Goal: Book appointment/travel/reservation

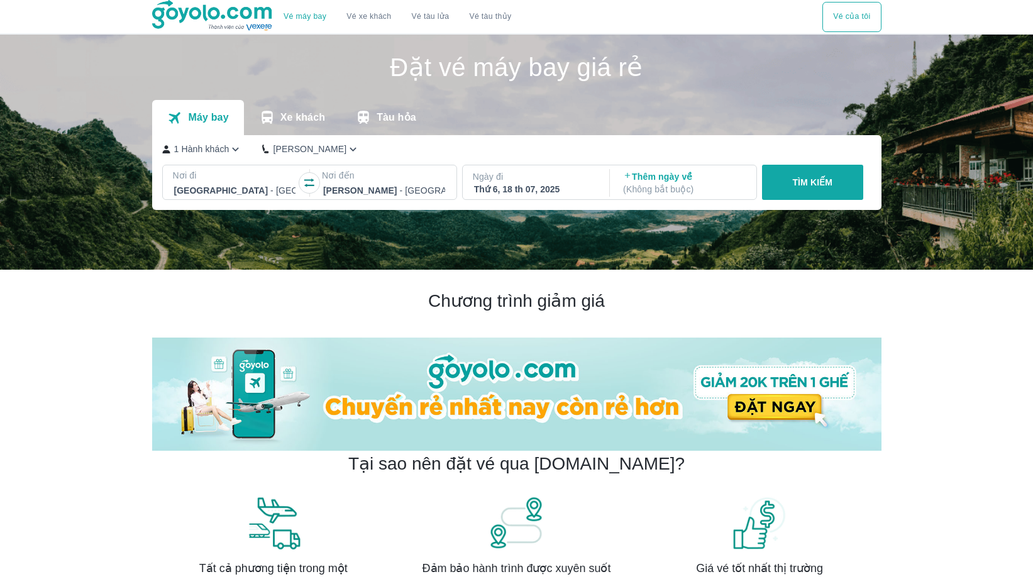
click at [308, 187] on icon "button" at bounding box center [309, 183] width 13 height 13
click at [277, 178] on p "Nơi đi" at bounding box center [235, 175] width 124 height 13
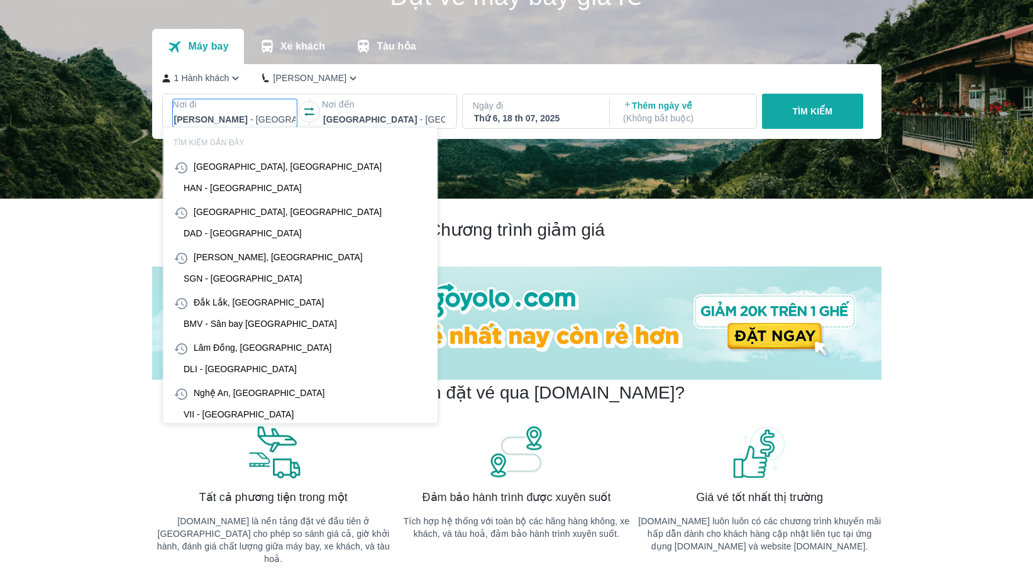
scroll to position [72, 0]
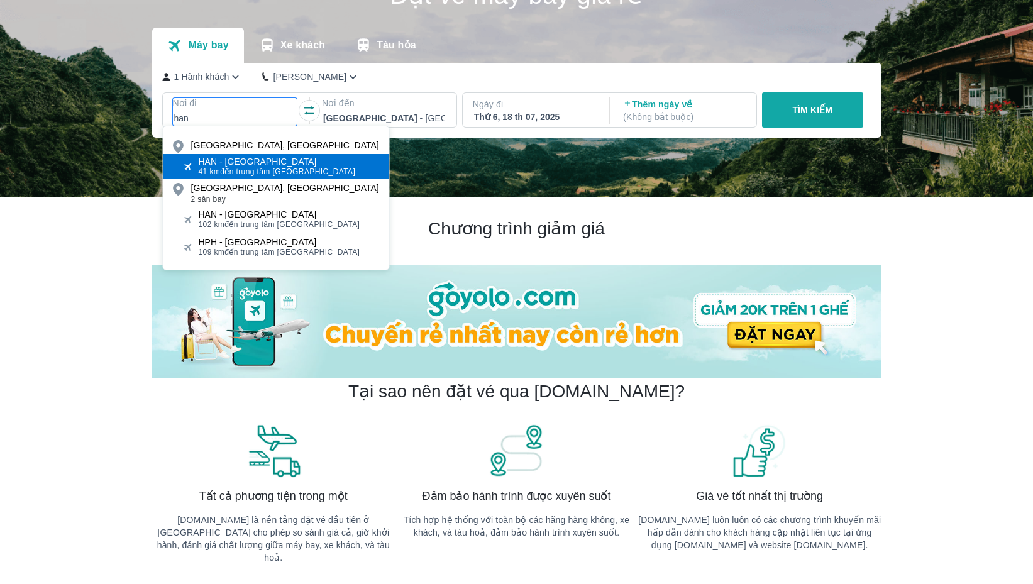
type input "han"
click at [252, 171] on span "41 km đến trung tâm [GEOGRAPHIC_DATA]" at bounding box center [277, 172] width 157 height 10
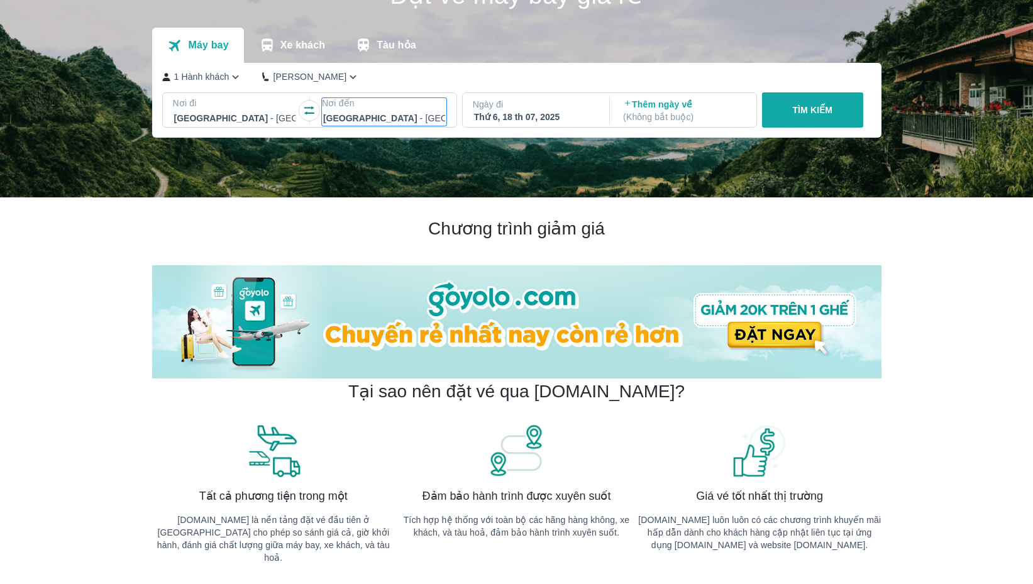
click at [359, 106] on p "Nơi đến" at bounding box center [384, 103] width 124 height 13
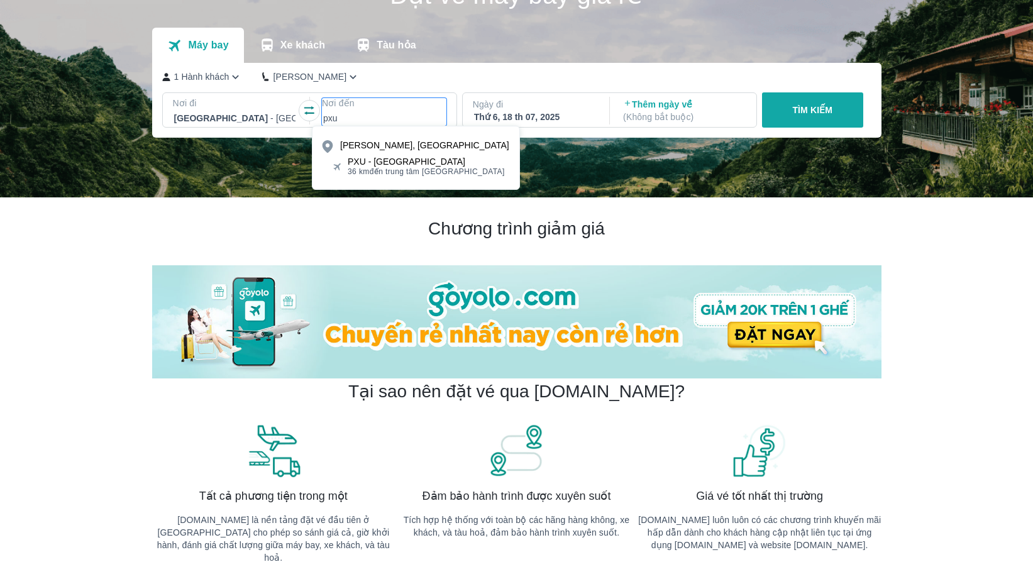
type input "pxu"
click at [407, 172] on span "36 km đến trung tâm [GEOGRAPHIC_DATA]" at bounding box center [426, 172] width 157 height 10
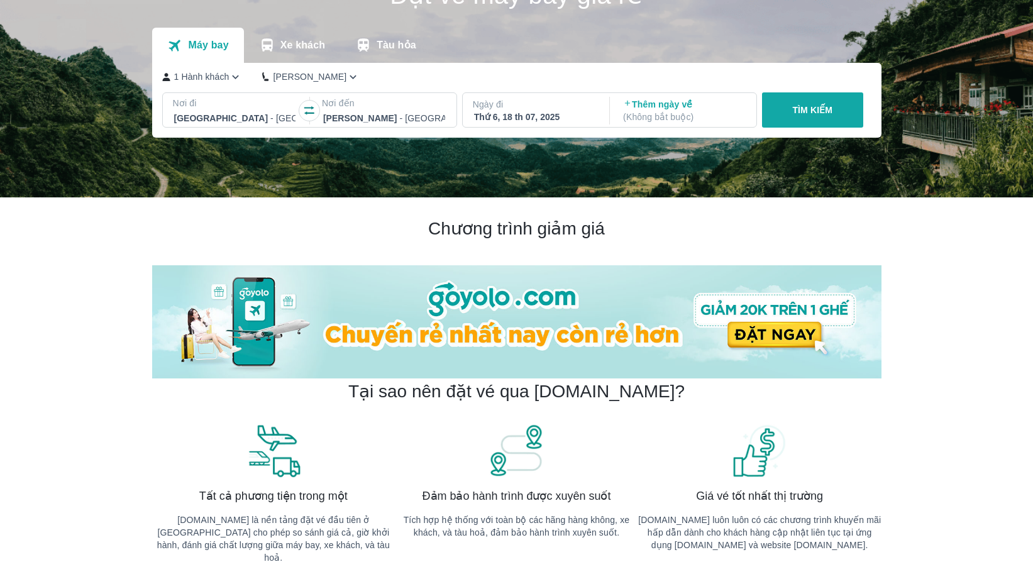
click at [525, 124] on div "Ngày đi Thứ 6, 18 th 07, 2025" at bounding box center [535, 110] width 145 height 35
click at [538, 114] on div "Thứ 6, 18 th 07, 2025" at bounding box center [535, 117] width 122 height 13
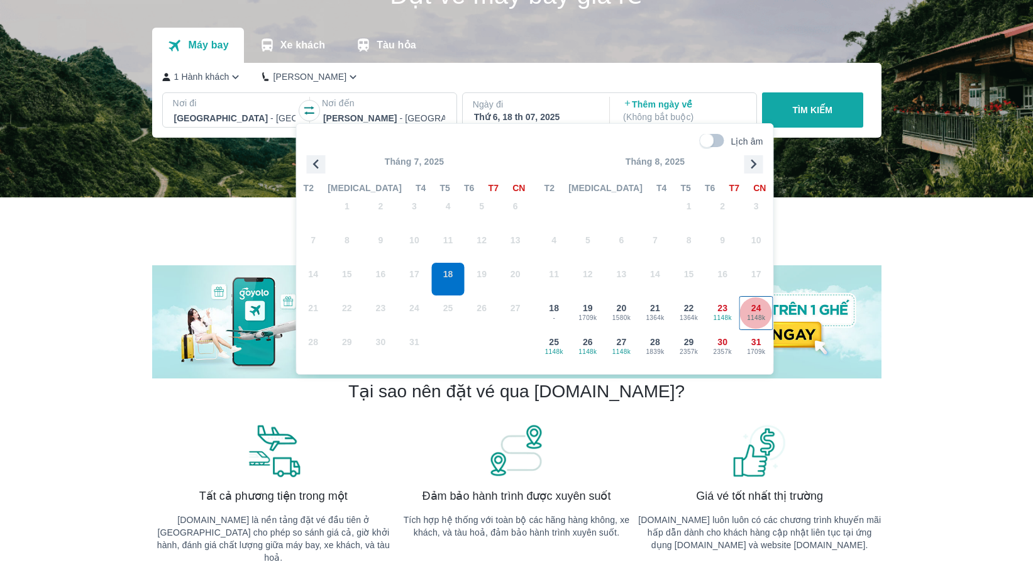
click at [751, 311] on span "24" at bounding box center [756, 308] width 10 height 13
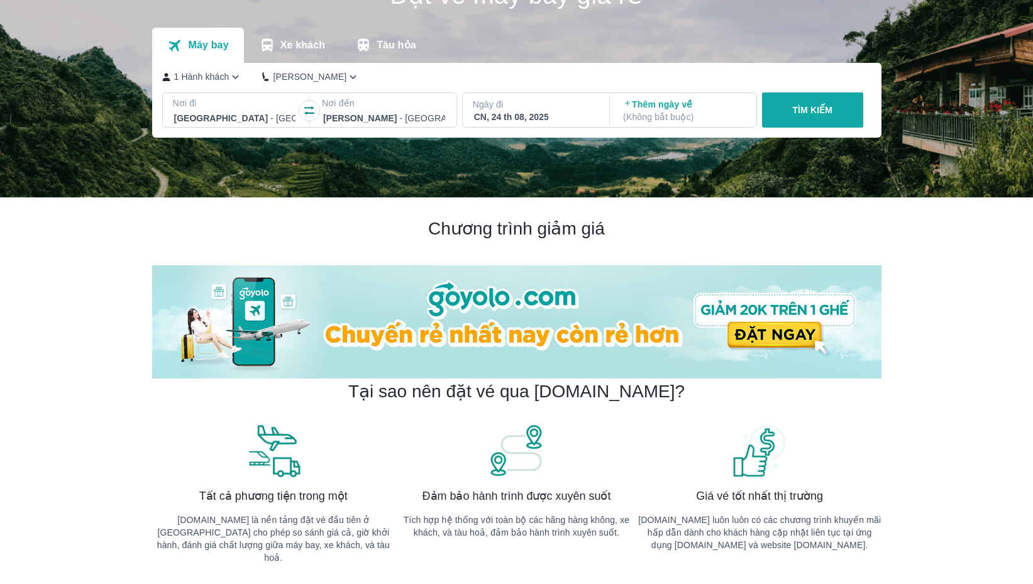
click at [829, 114] on p "TÌM KIẾM" at bounding box center [812, 110] width 40 height 13
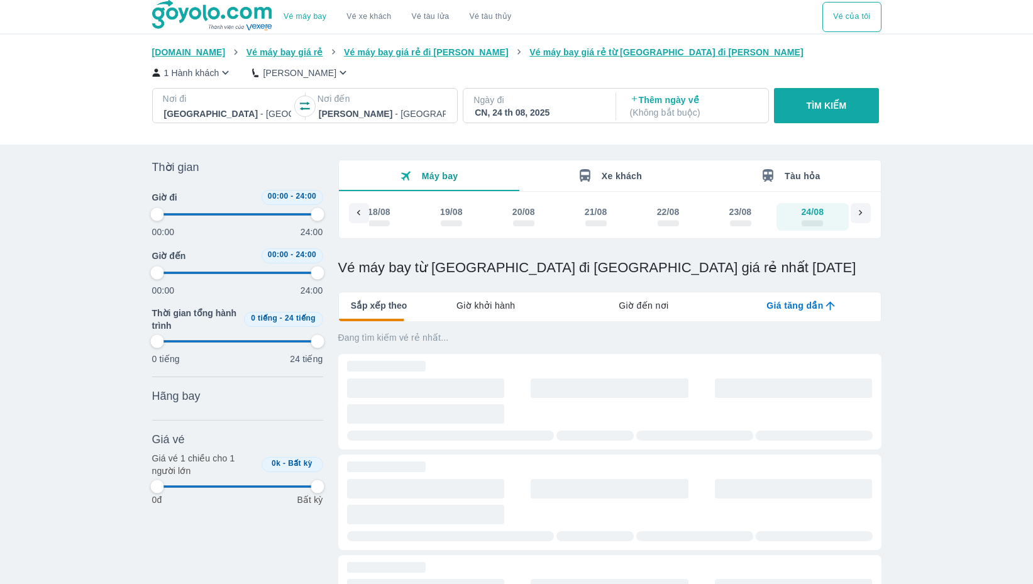
type input "97.9166666666667"
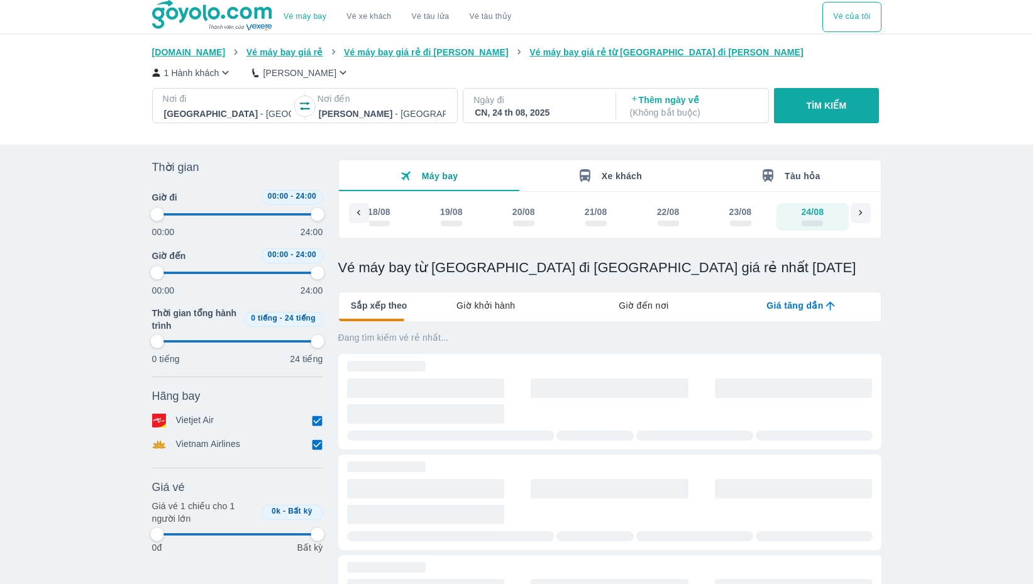
type input "97.9166666666667"
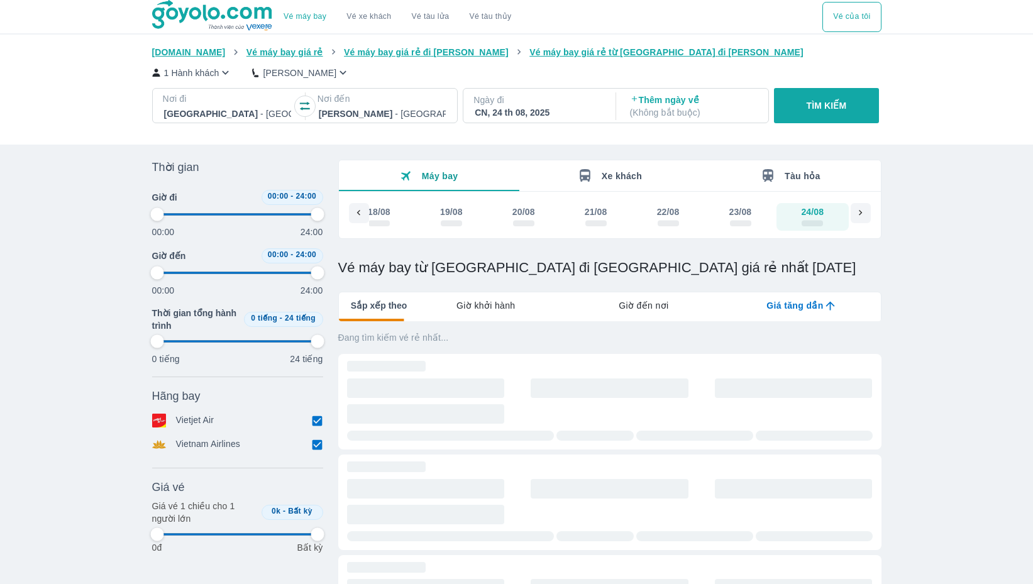
type input "97.9166666666667"
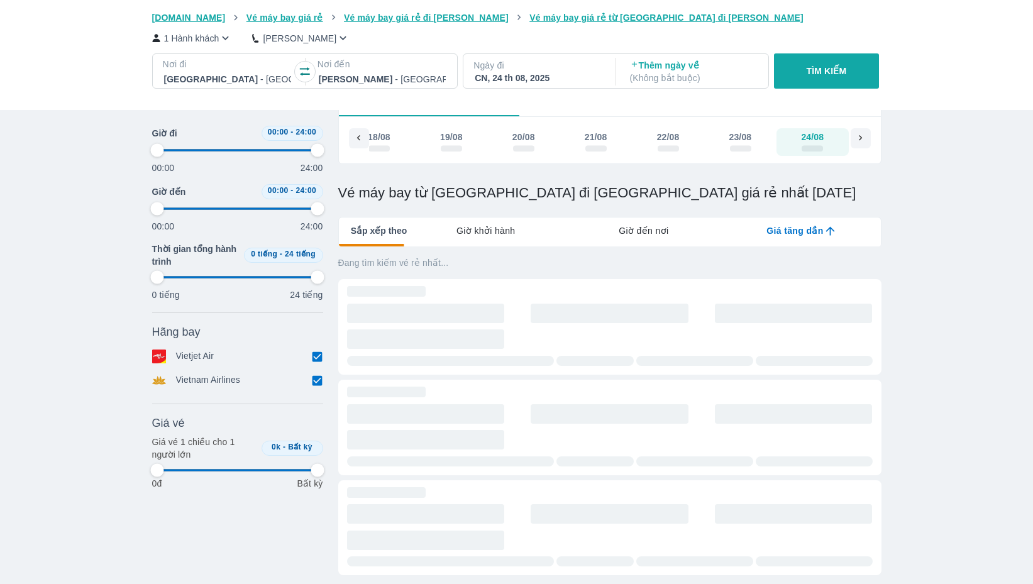
type input "97.9166666666667"
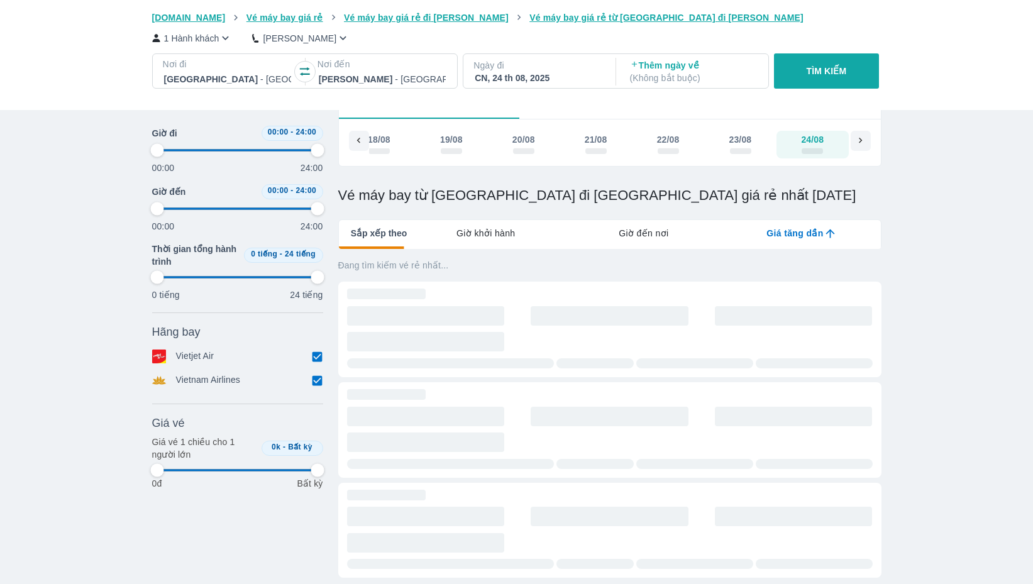
type input "97.9166666666667"
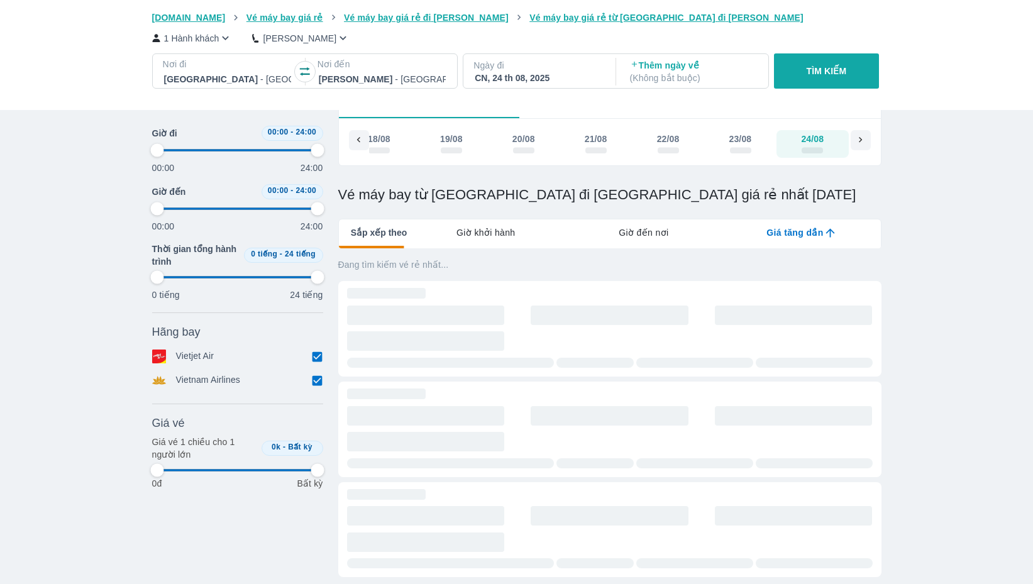
type input "97.9166666666667"
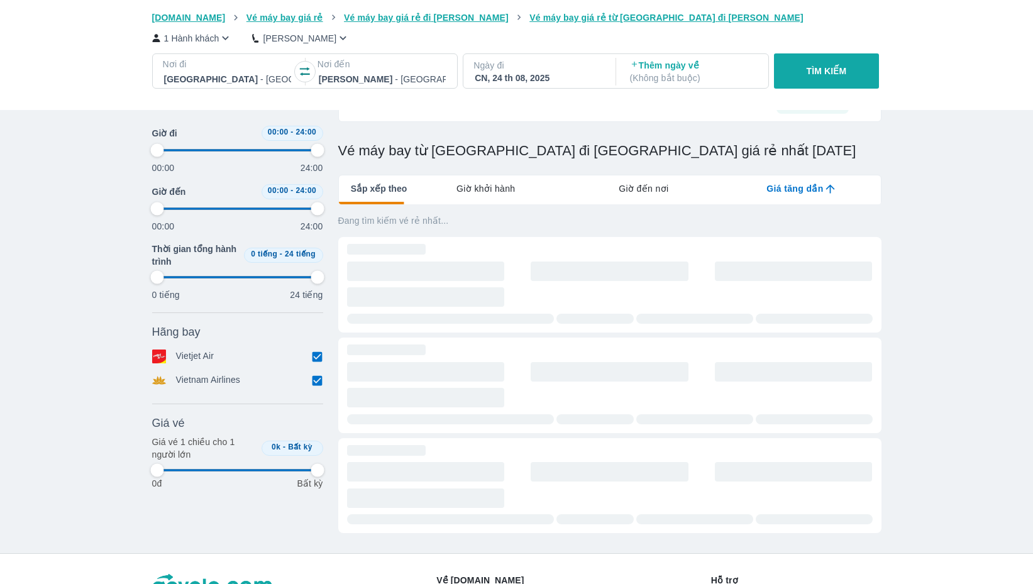
type input "97.9166666666667"
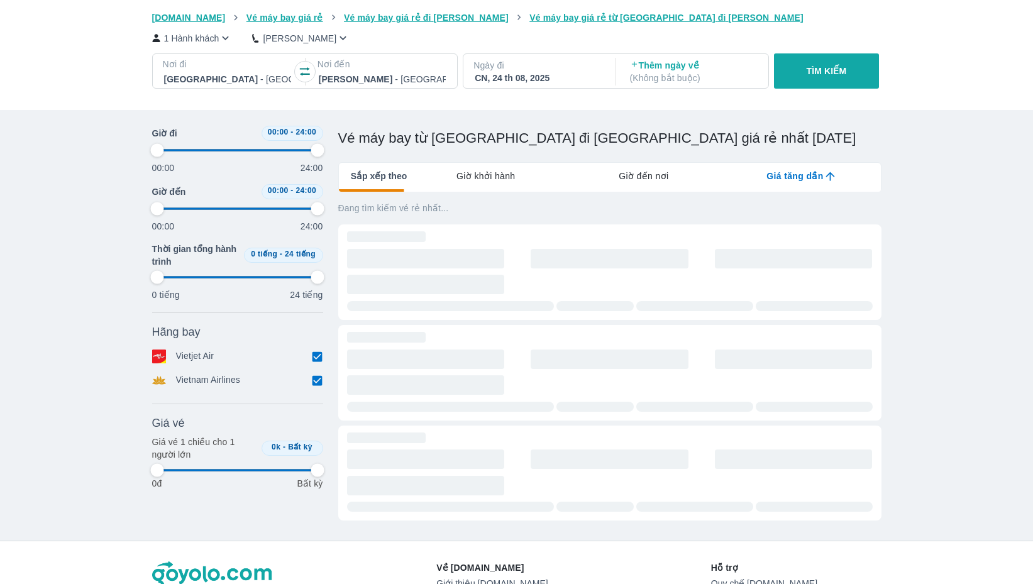
type input "97.9166666666667"
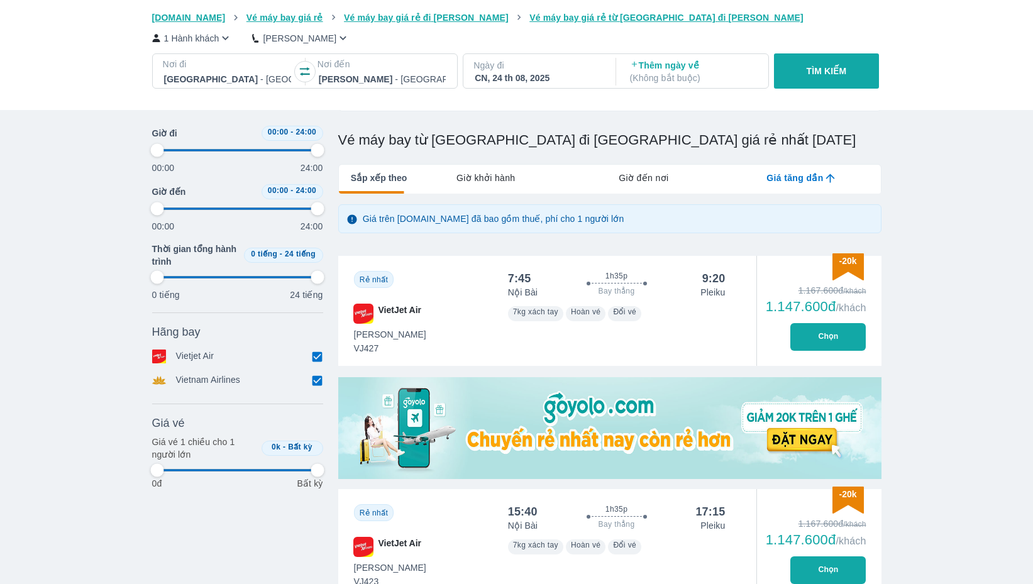
type input "97.9166666666667"
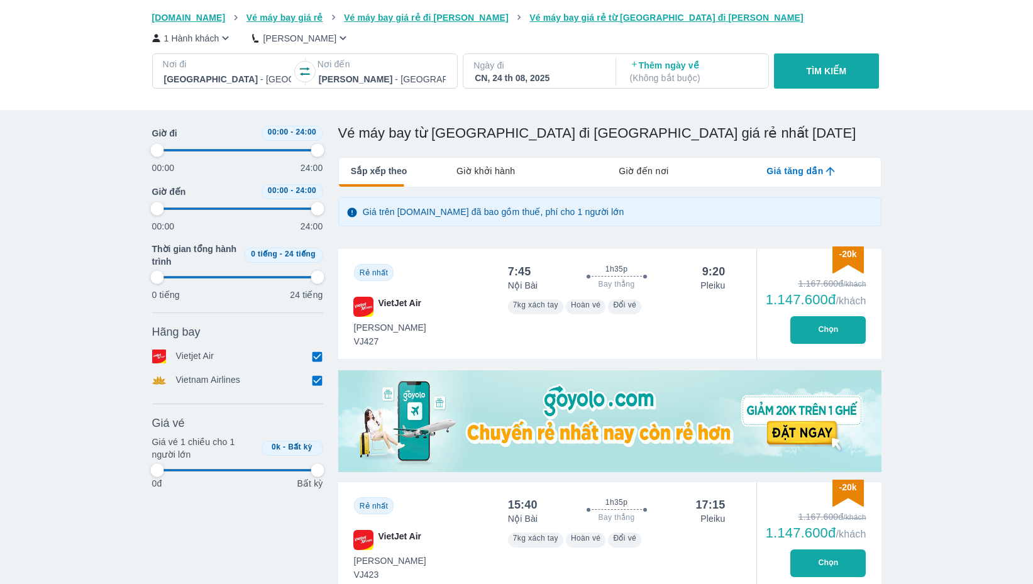
type input "97.9166666666667"
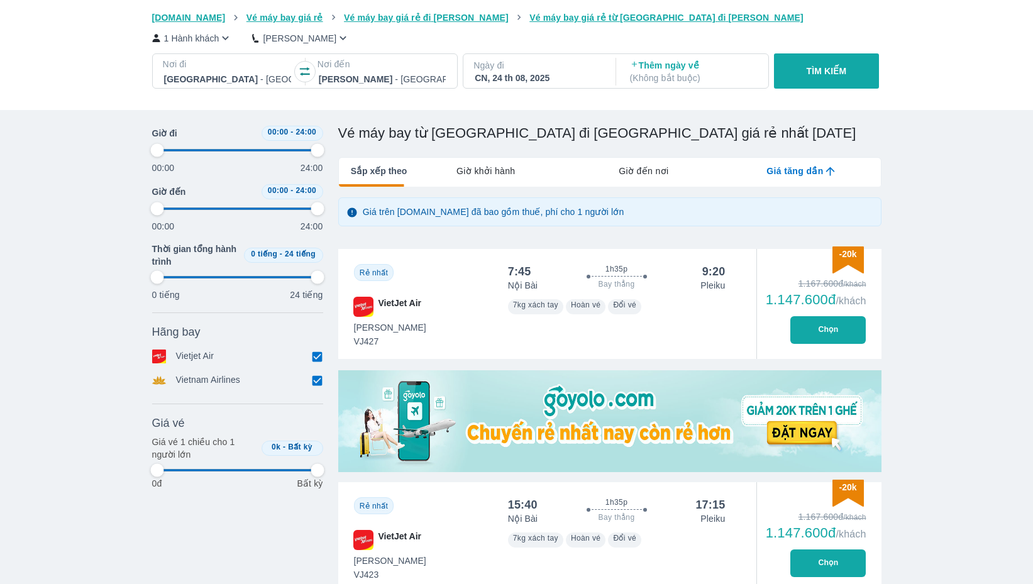
type input "97.9166666666667"
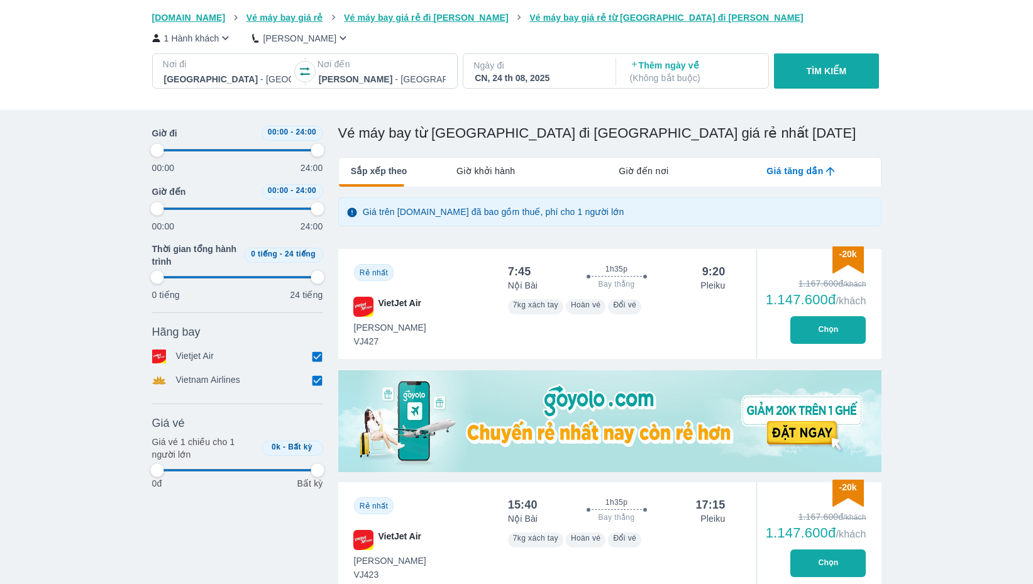
type input "97.9166666666667"
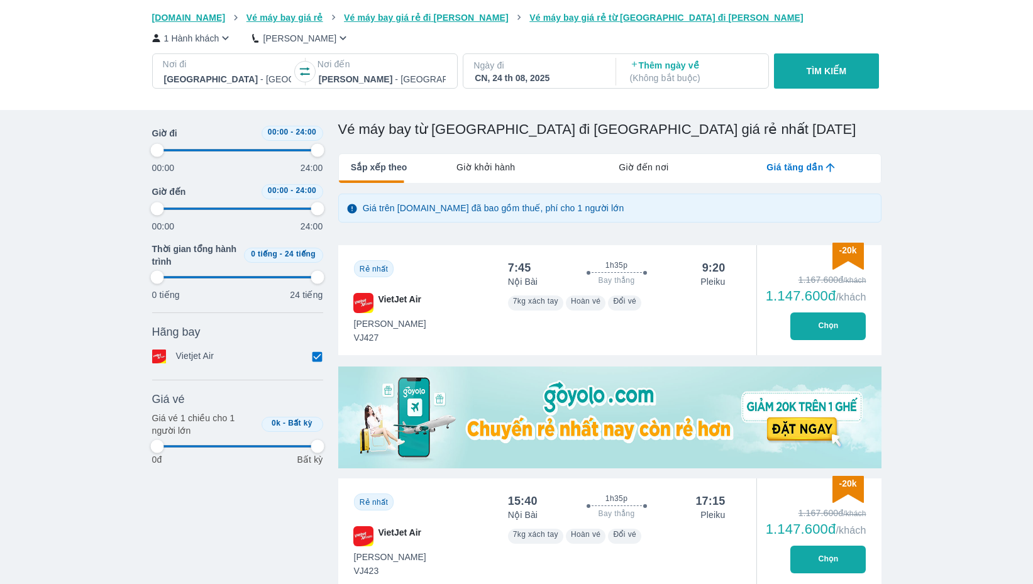
type input "97.9166666666667"
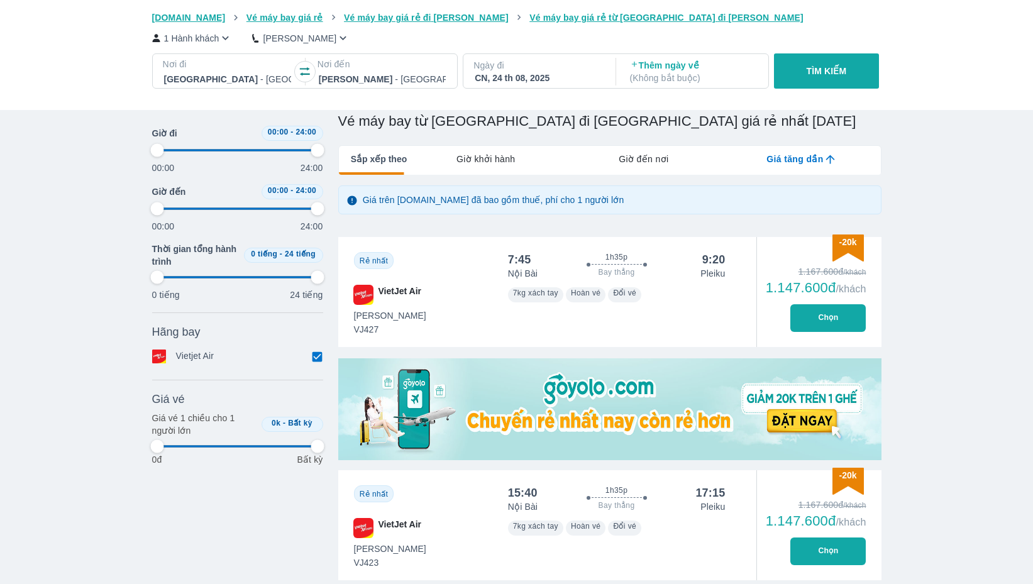
type input "97.9166666666667"
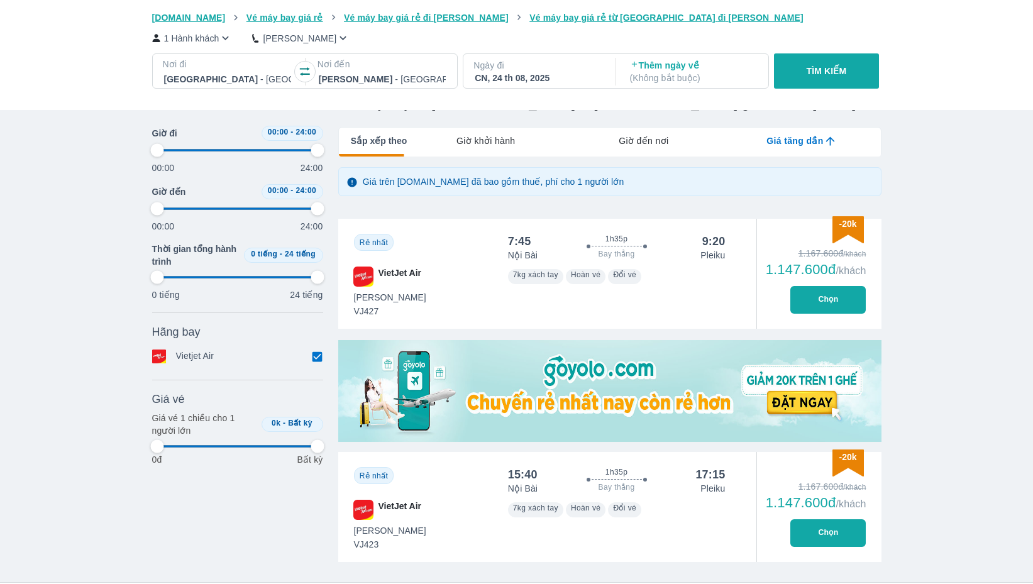
type input "97.9166666666667"
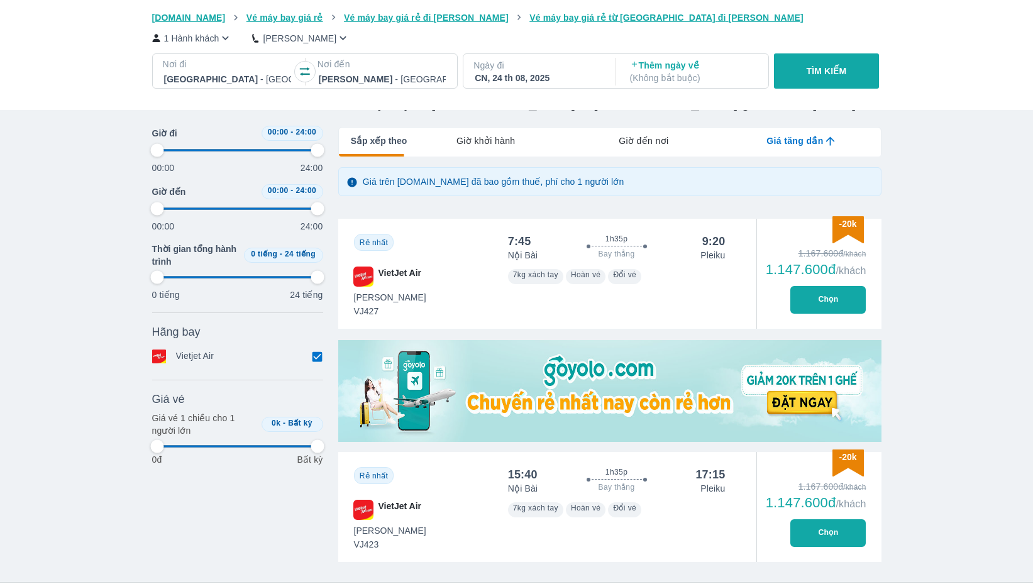
type input "97.9166666666667"
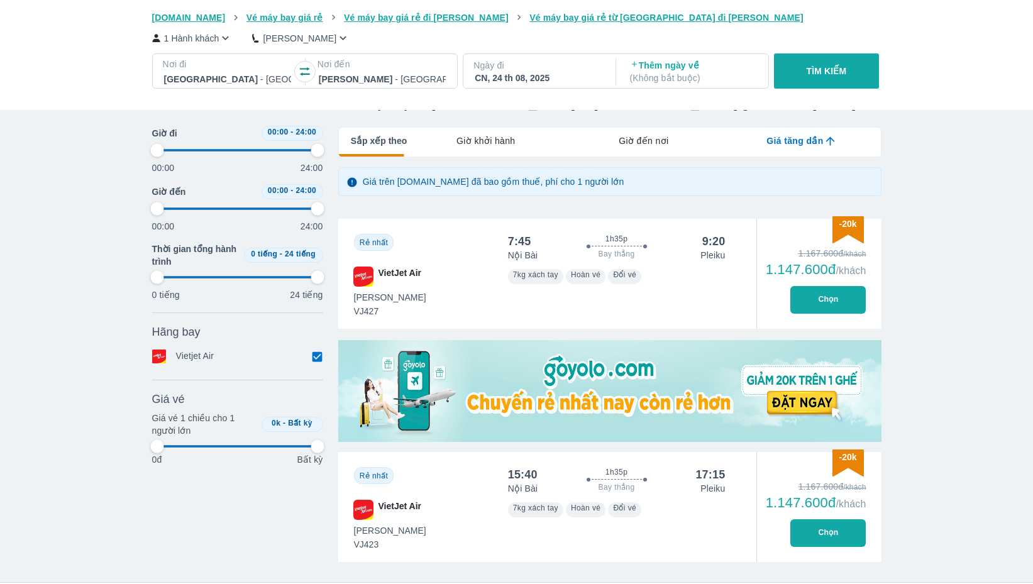
type input "97.9166666666667"
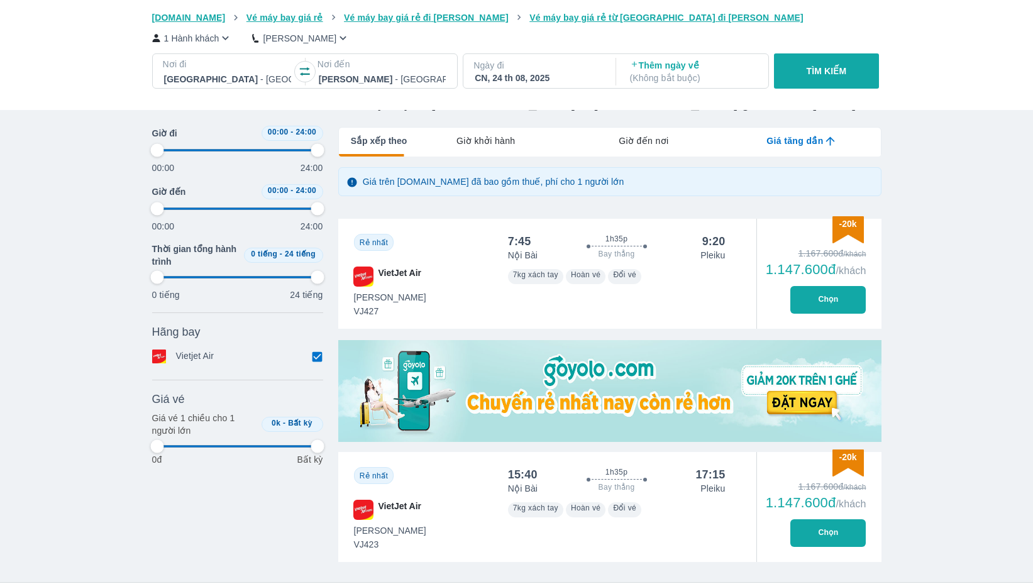
type input "97.9166666666667"
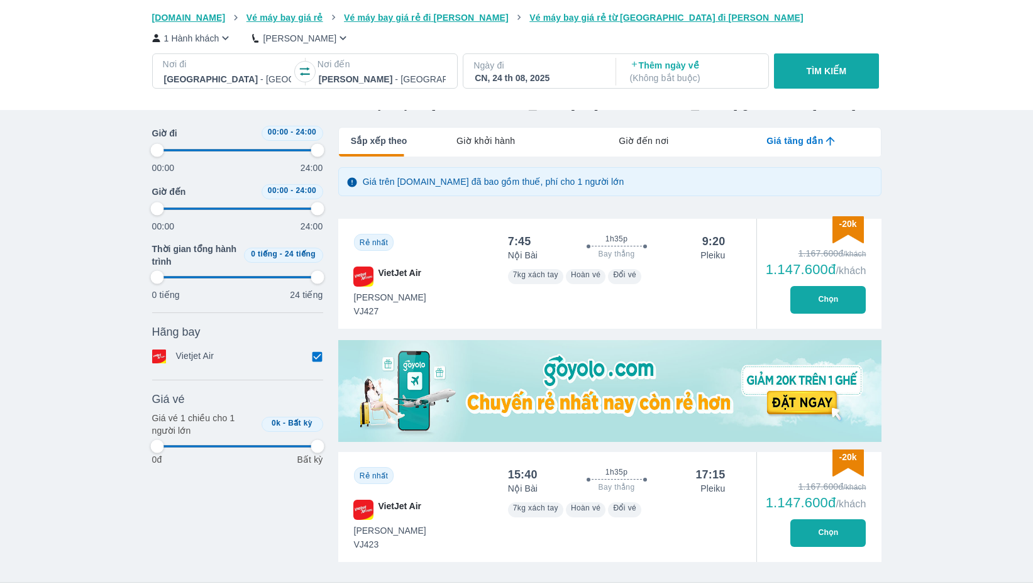
type input "97.9166666666667"
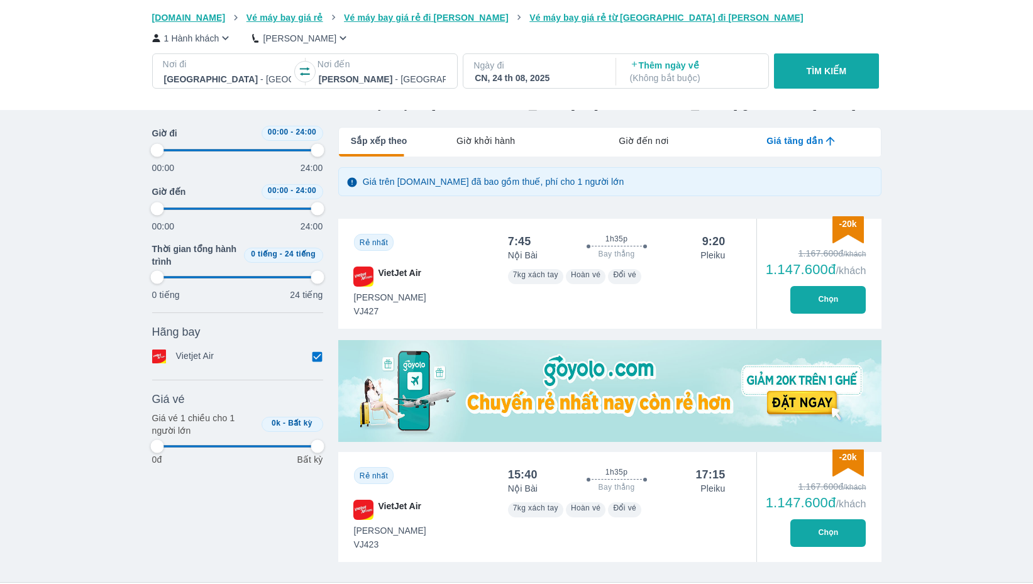
type input "97.9166666666667"
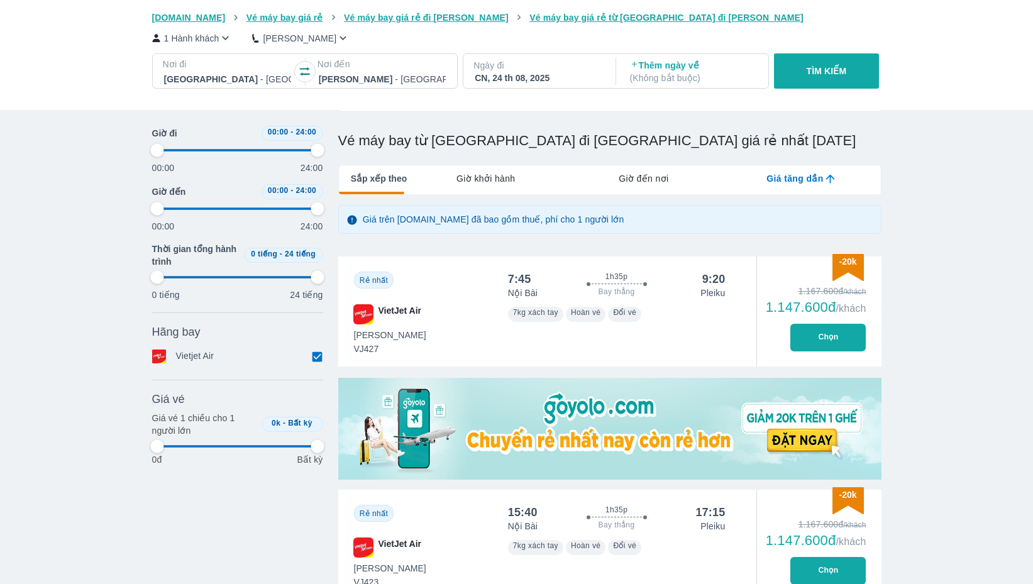
type input "97.9166666666667"
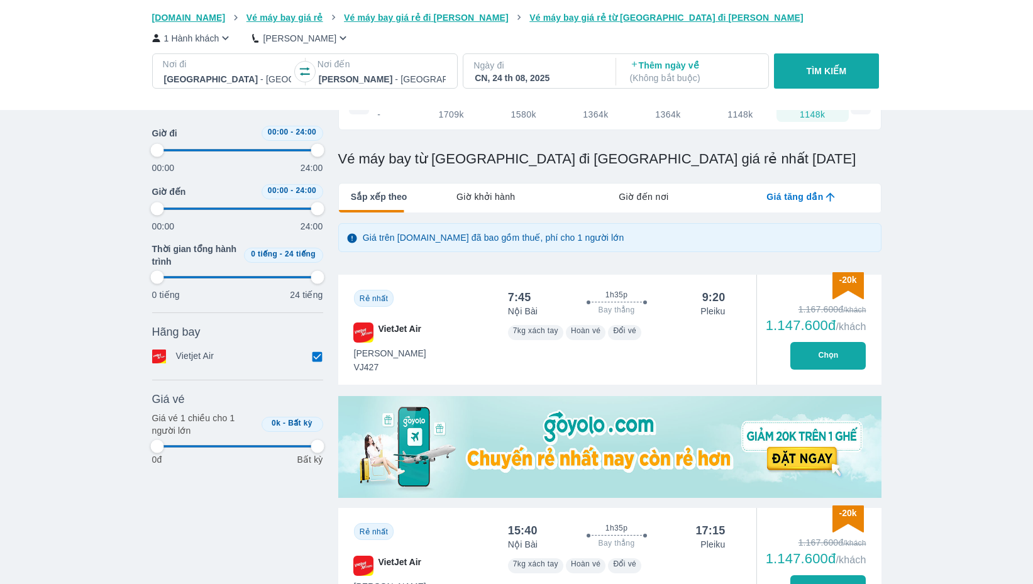
type input "97.9166666666667"
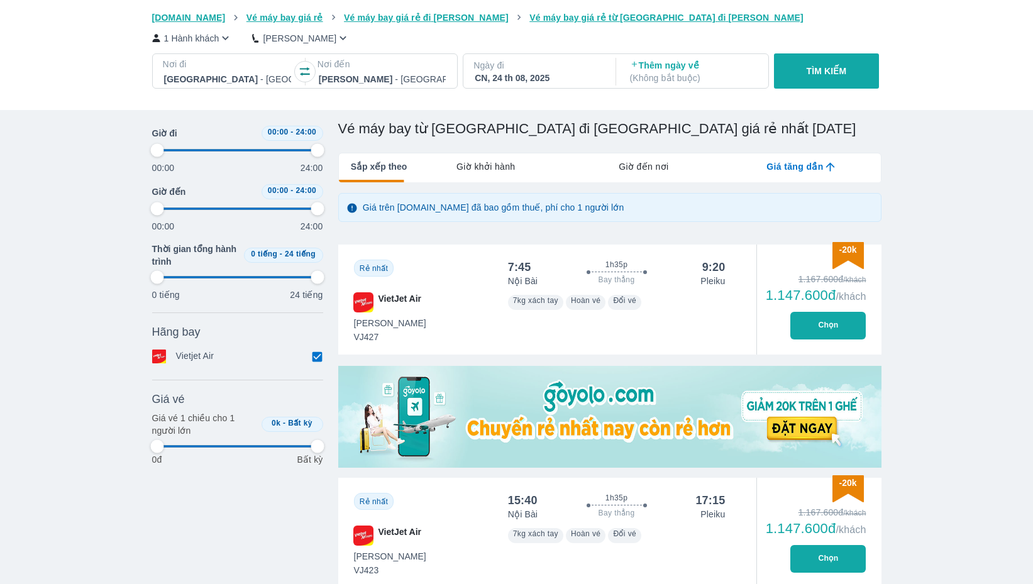
type input "97.9166666666667"
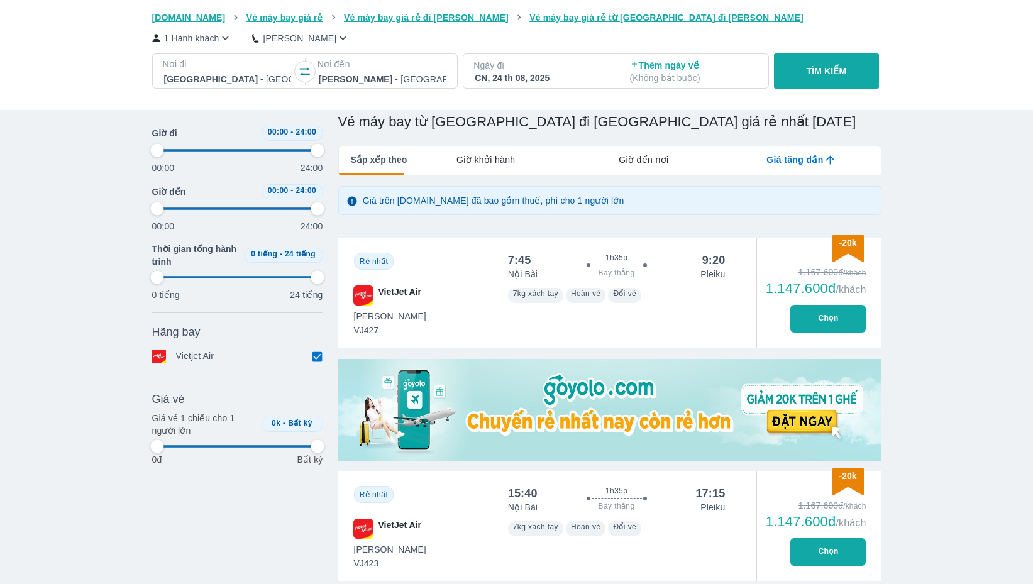
type input "97.9166666666667"
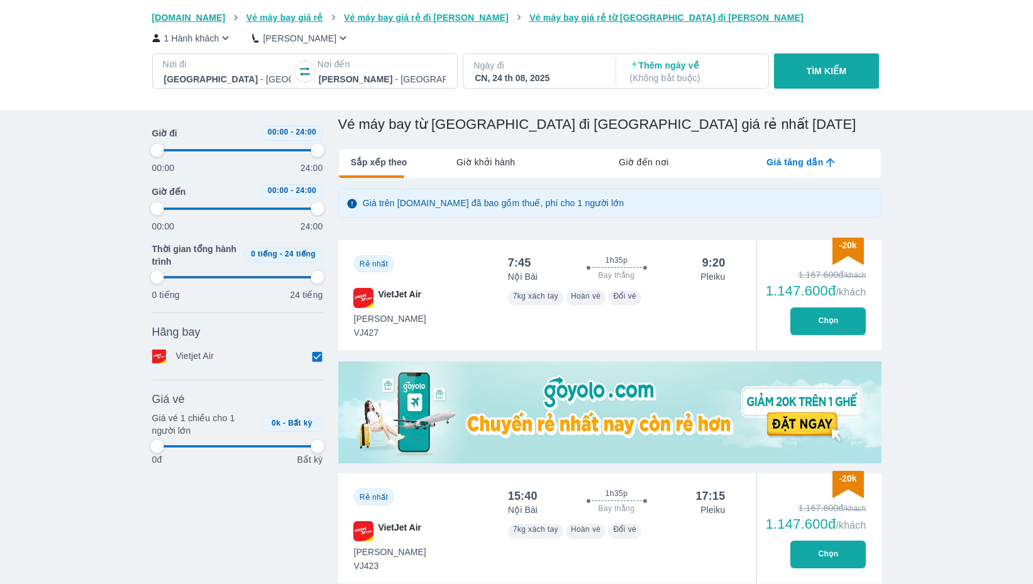
type input "97.9166666666667"
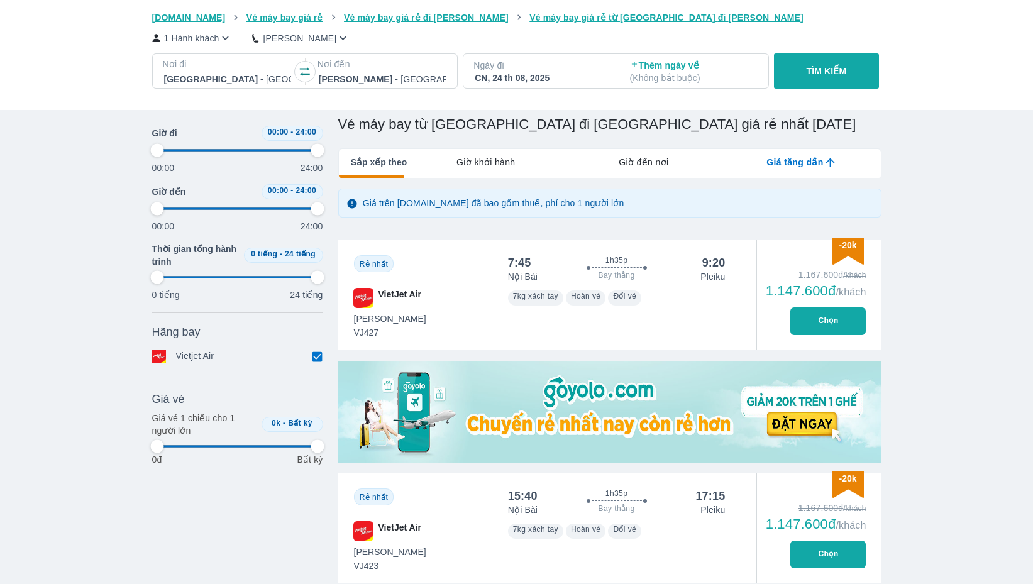
type input "97.9166666666667"
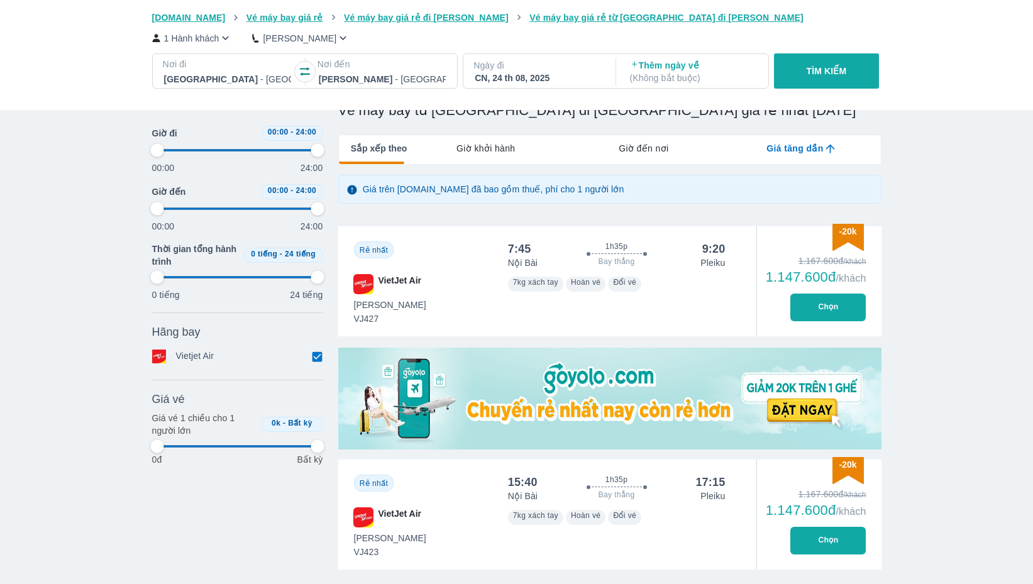
scroll to position [160, 0]
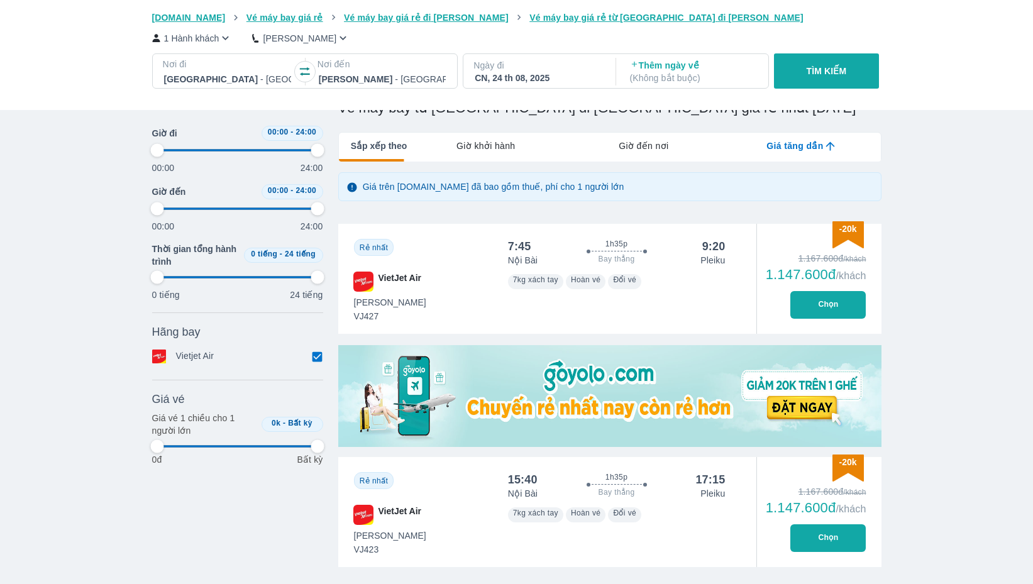
type input "97.9166666666667"
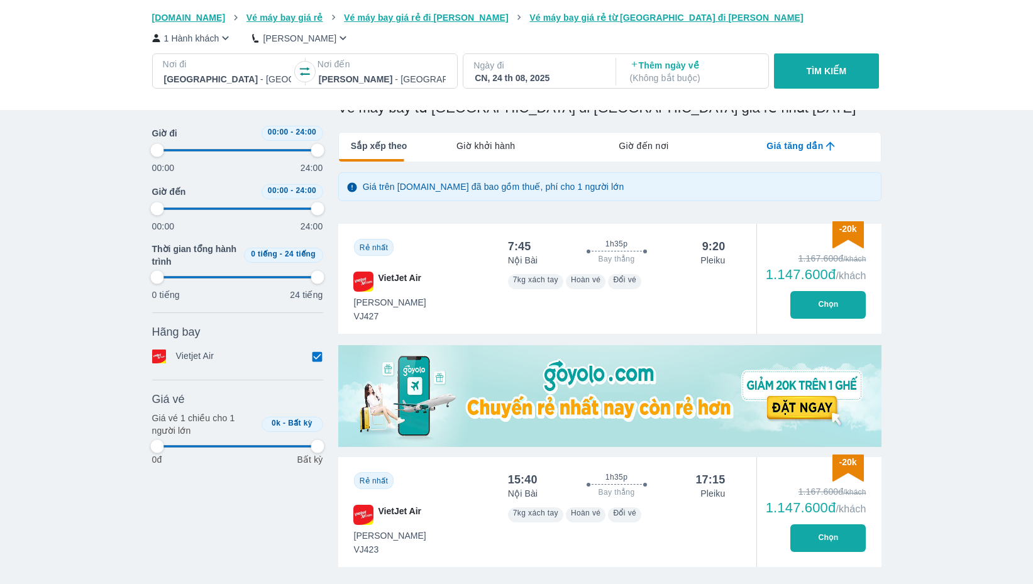
type input "97.9166666666667"
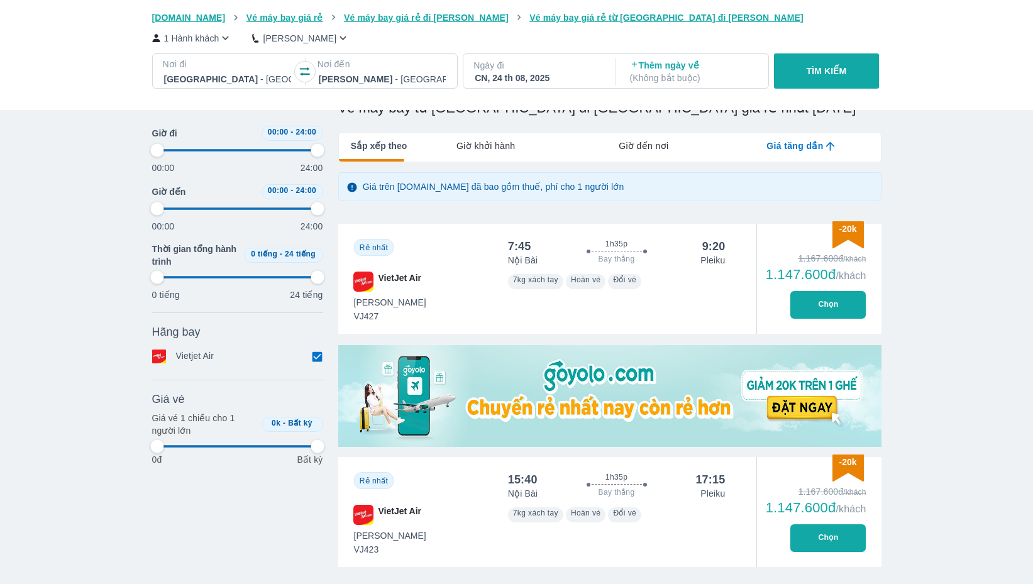
type input "97.9166666666667"
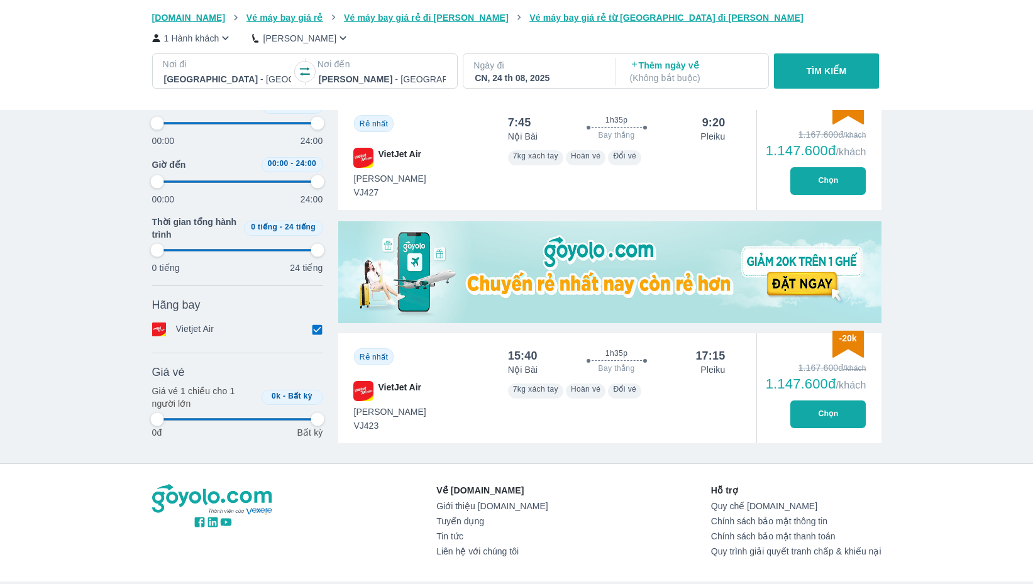
type input "97.9166666666667"
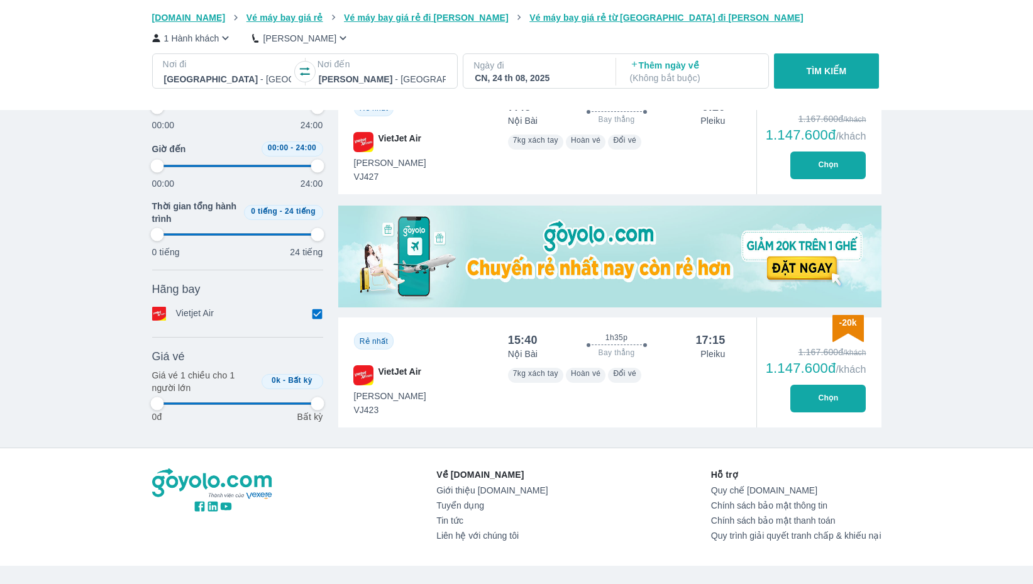
type input "97.9166666666667"
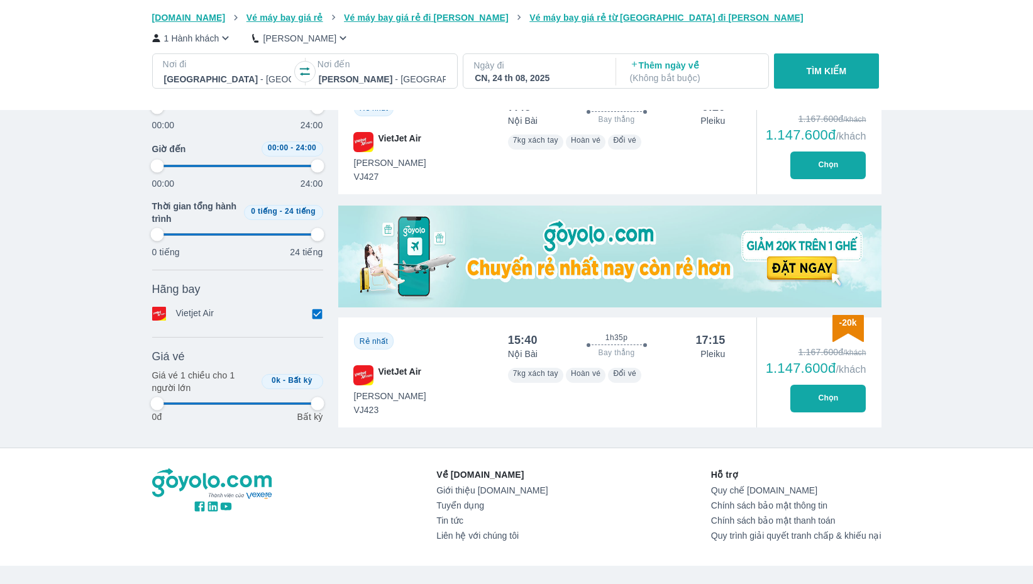
type input "97.9166666666667"
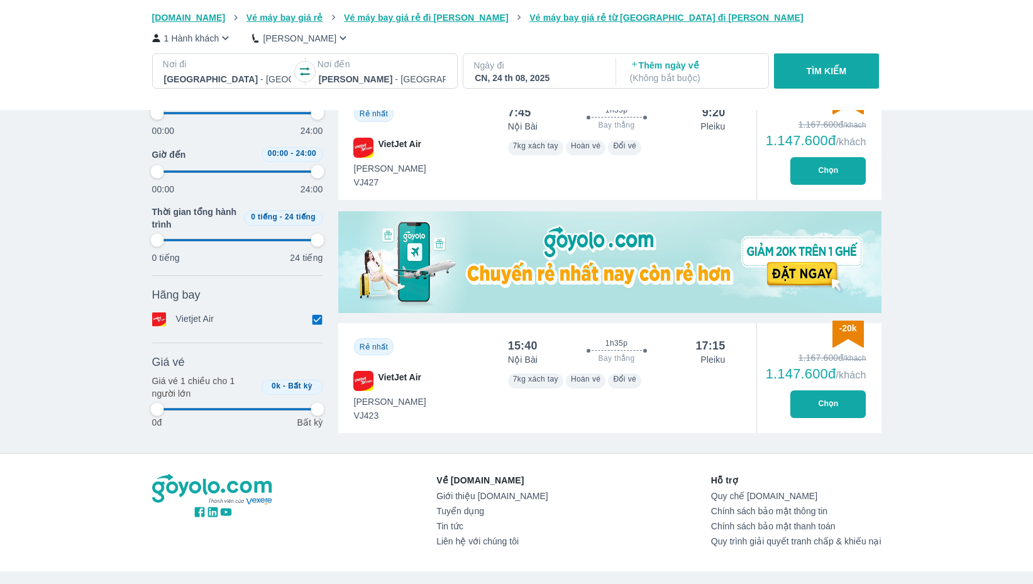
type input "97.9166666666667"
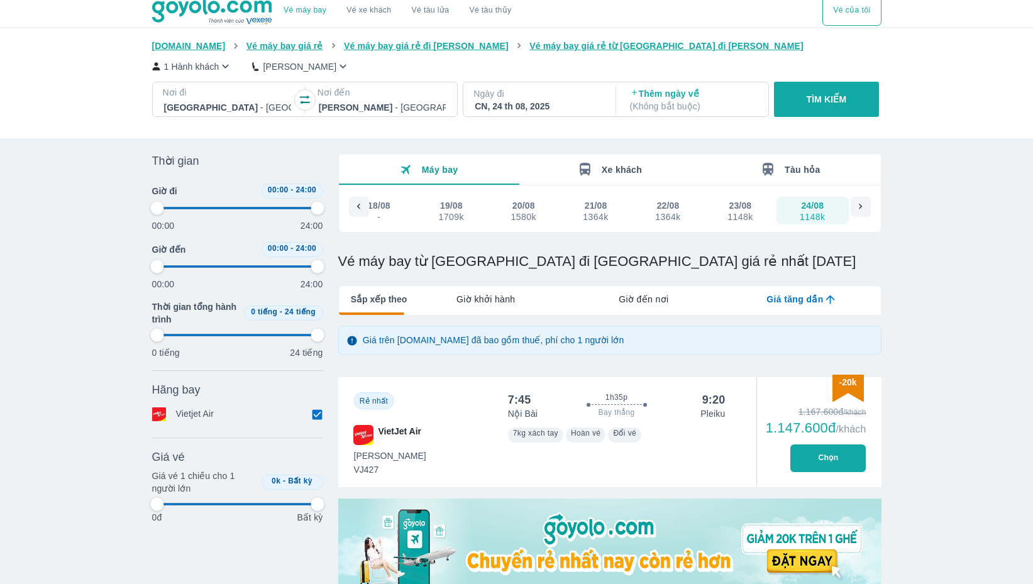
scroll to position [0, 0]
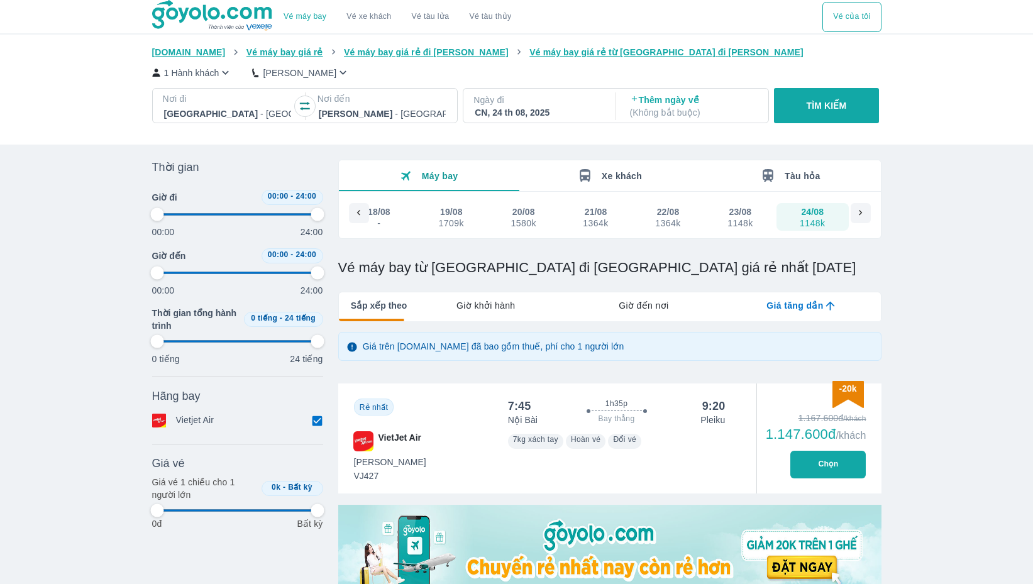
type input "97.9166666666667"
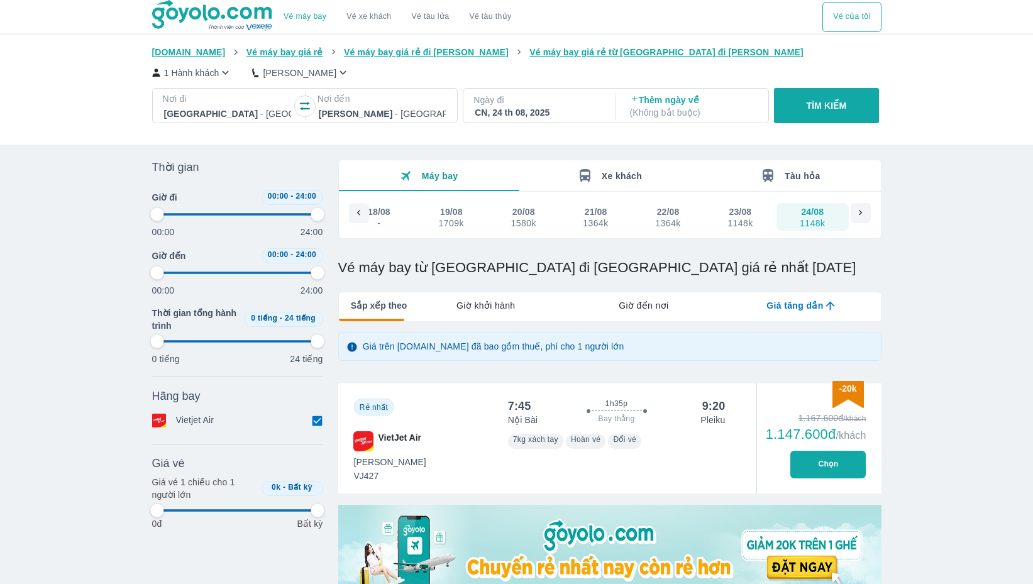
type input "97.9166666666667"
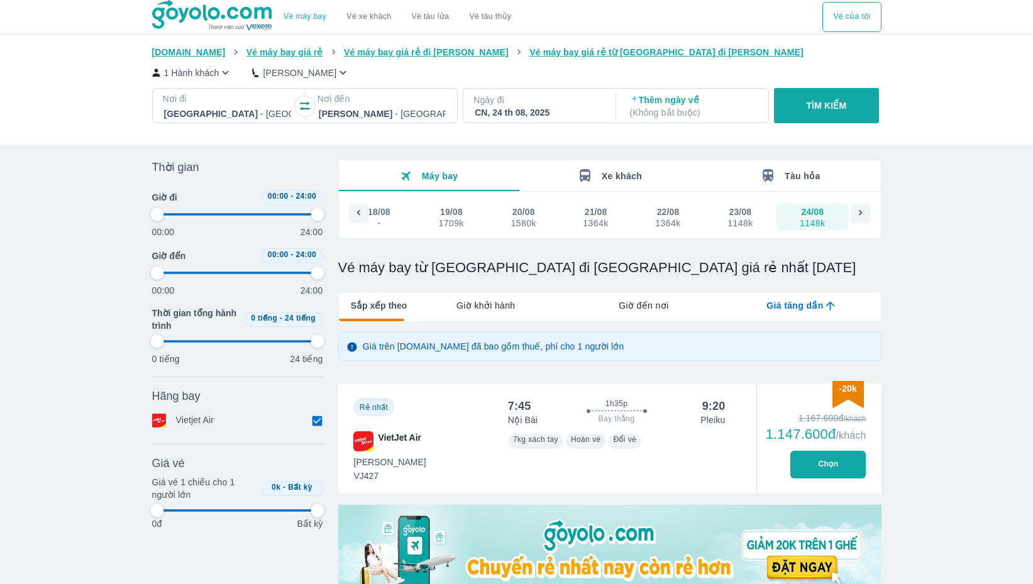
type input "97.9166666666667"
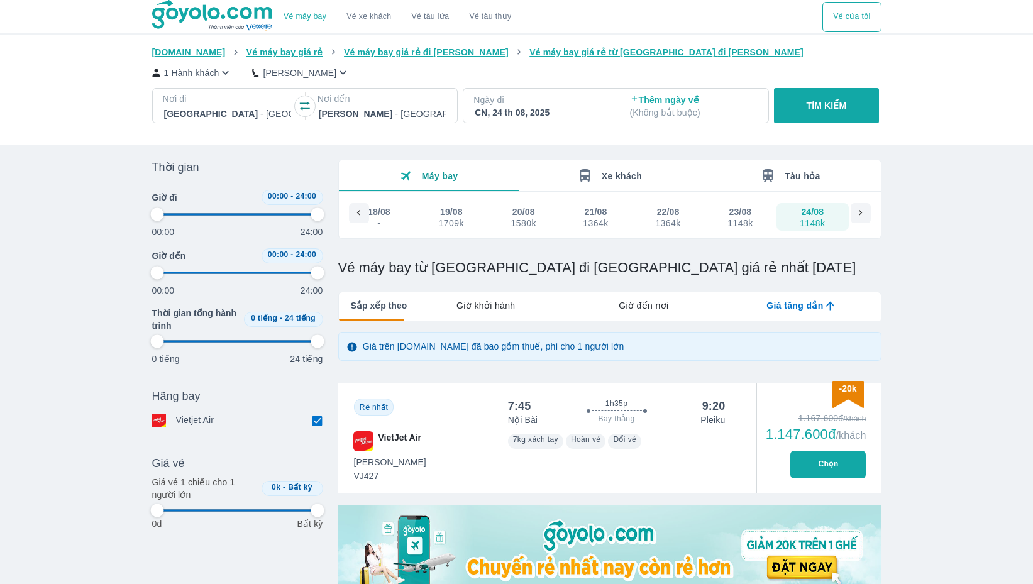
type input "97.9166666666667"
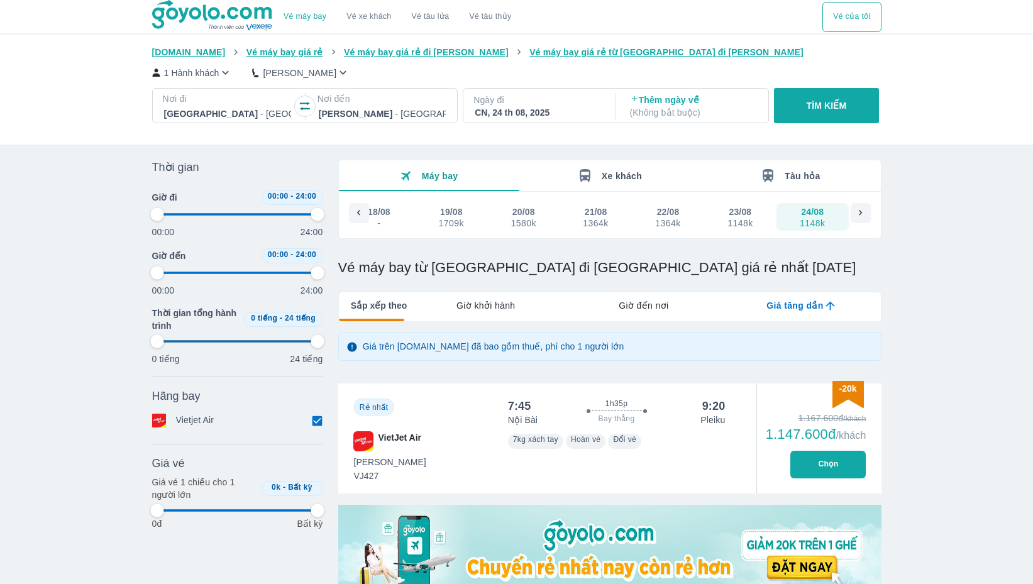
type input "97.9166666666667"
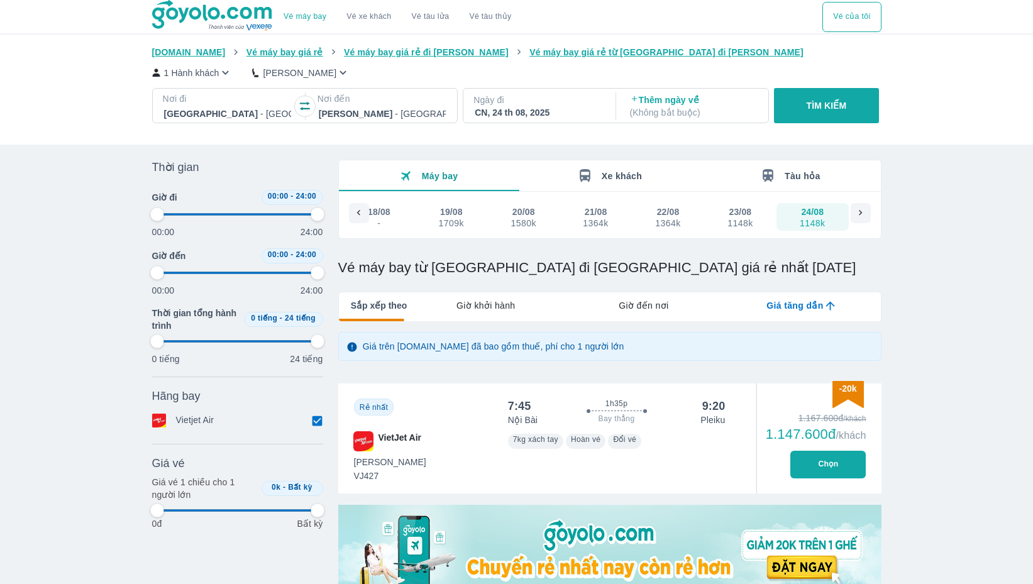
type input "97.9166666666667"
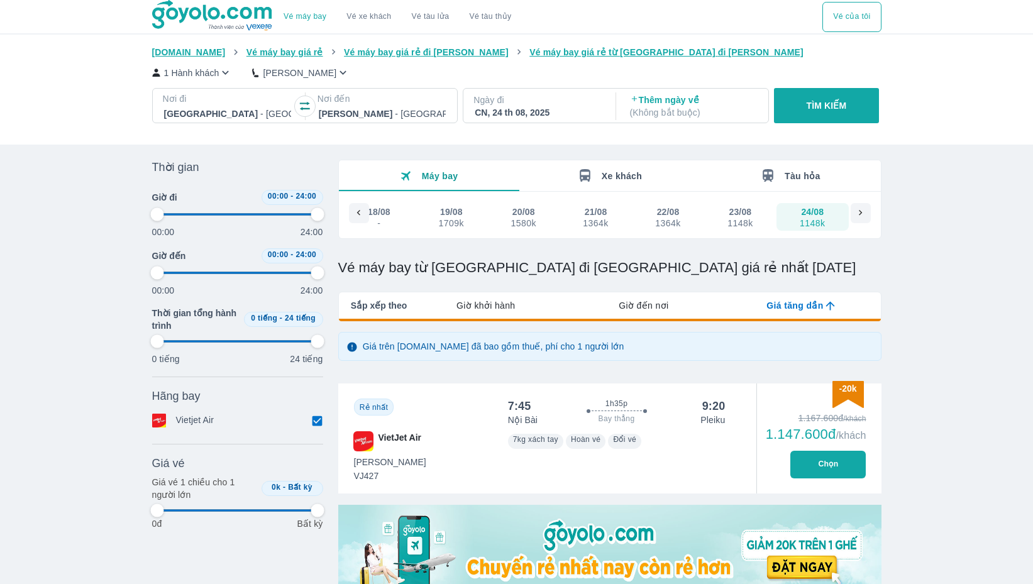
type input "97.9166666666667"
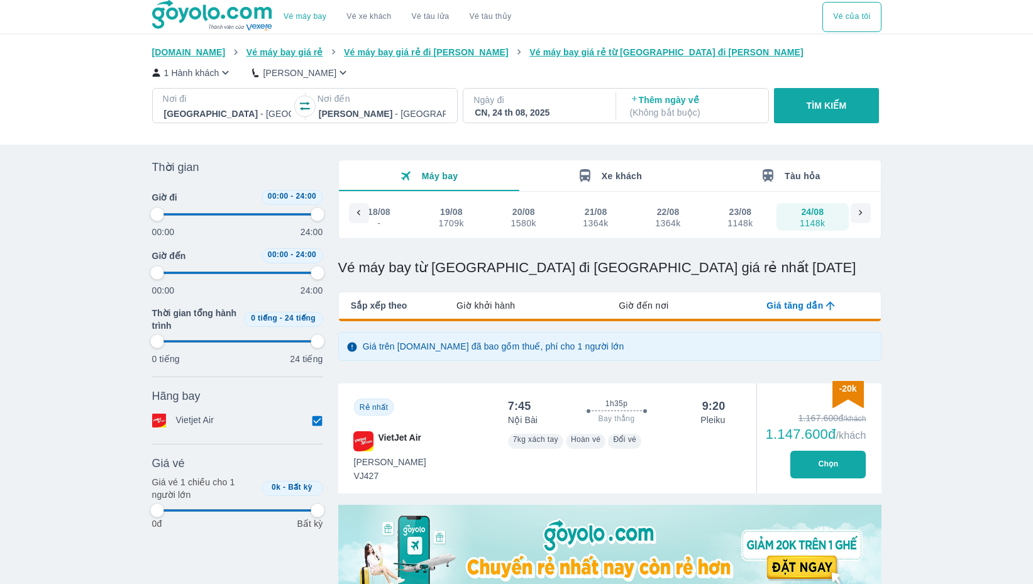
type input "97.9166666666667"
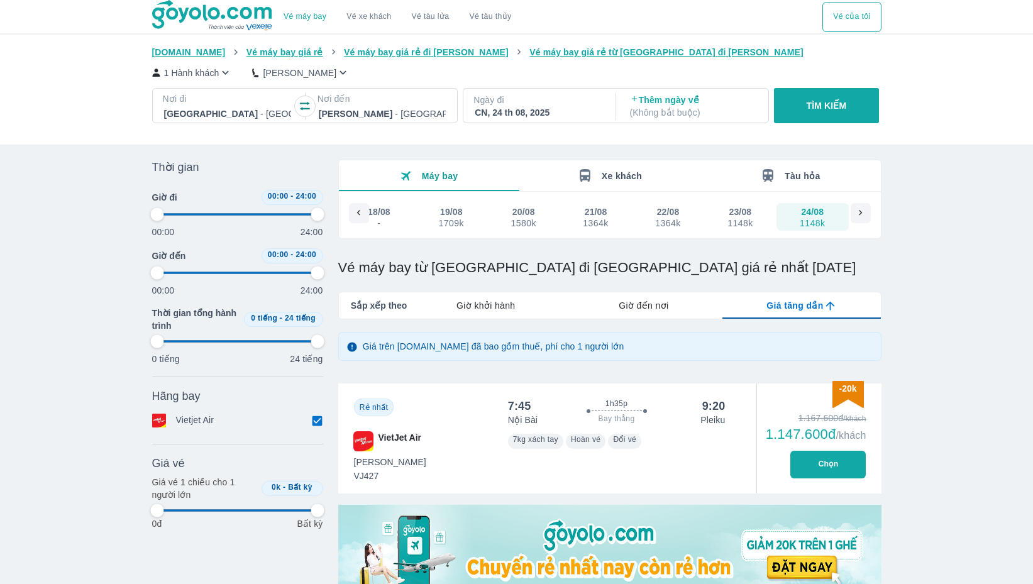
type input "97.9166666666667"
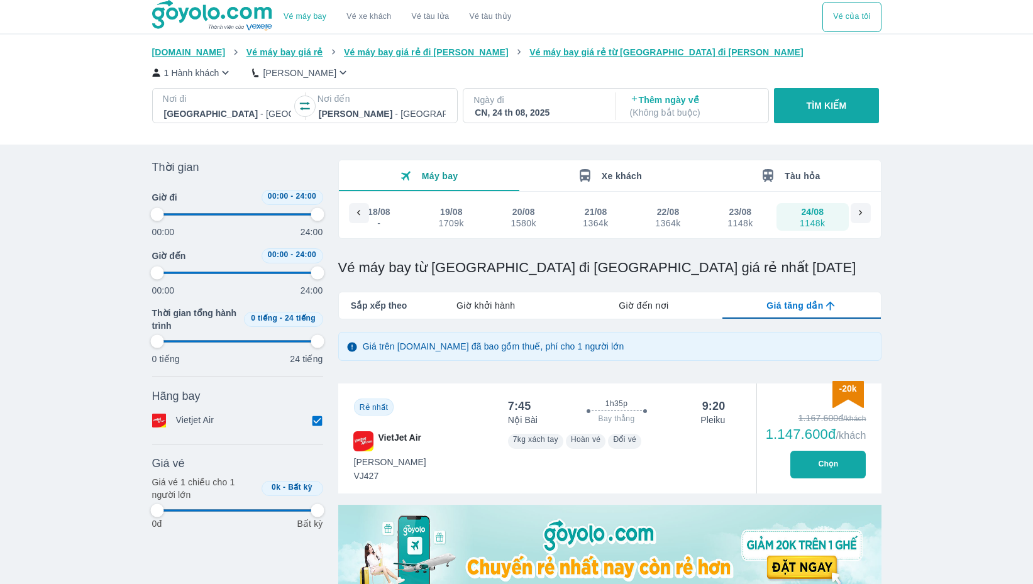
type input "97.9166666666667"
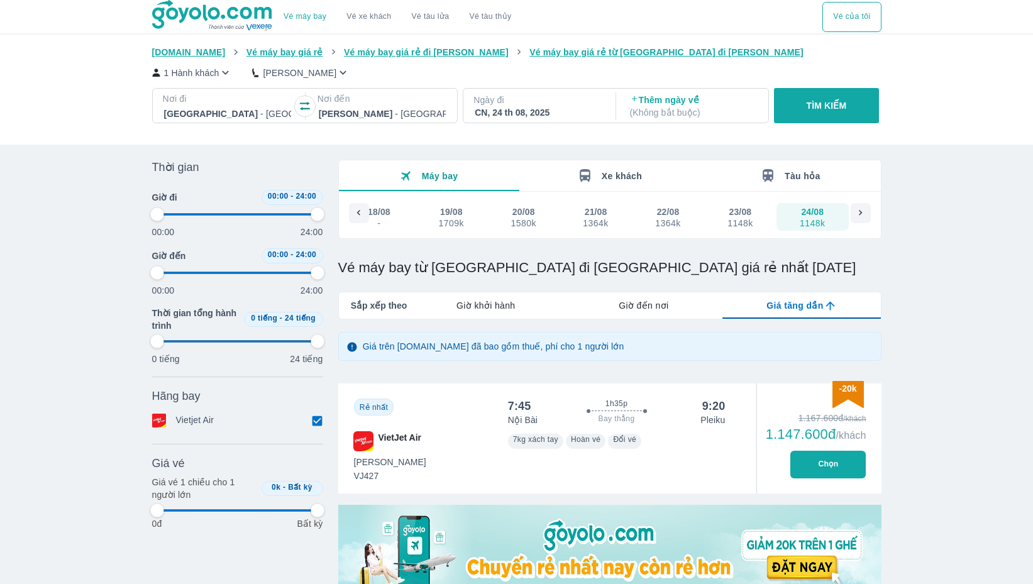
type input "97.9166666666667"
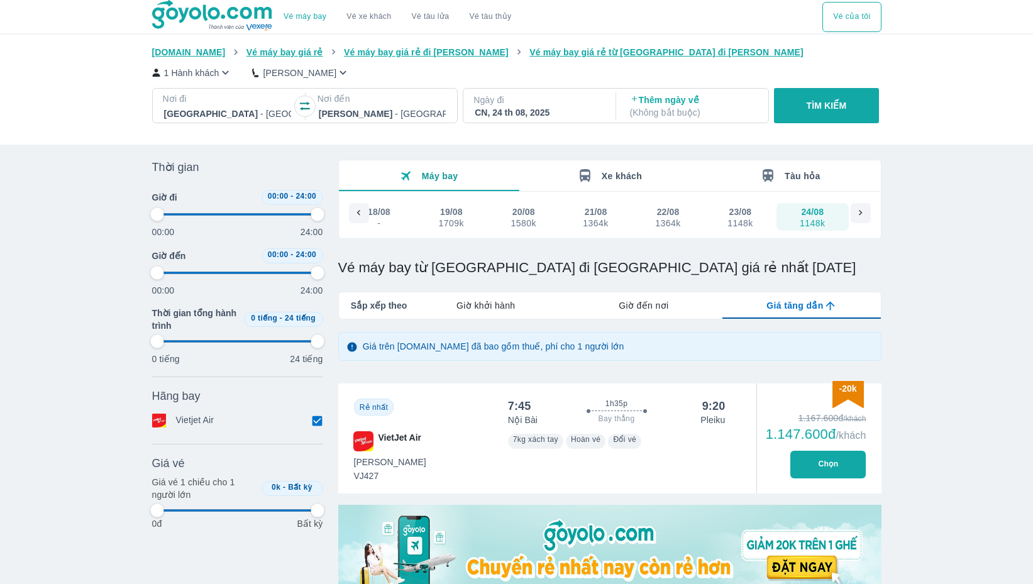
type input "97.9166666666667"
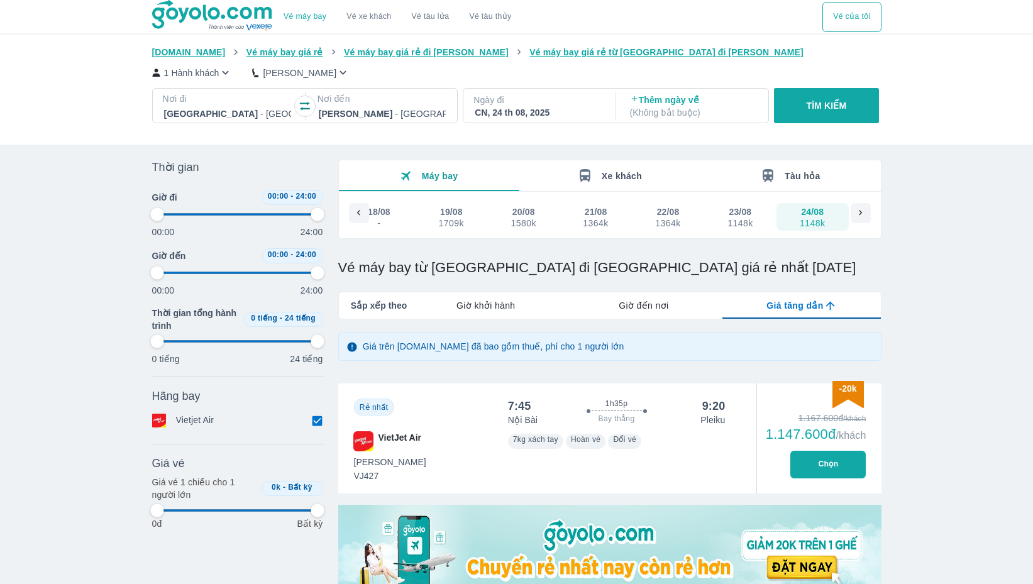
type input "97.9166666666667"
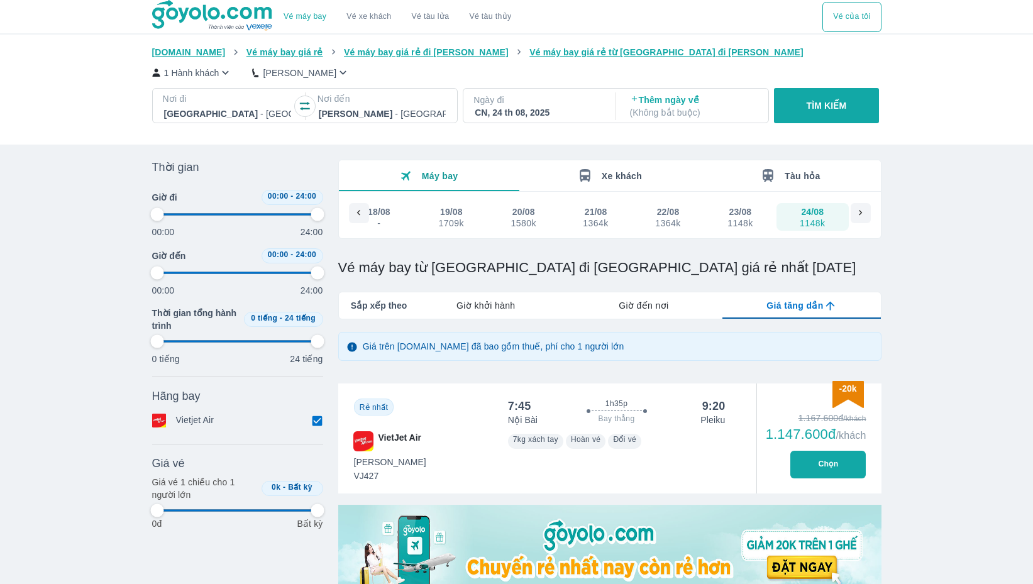
type input "97.9166666666667"
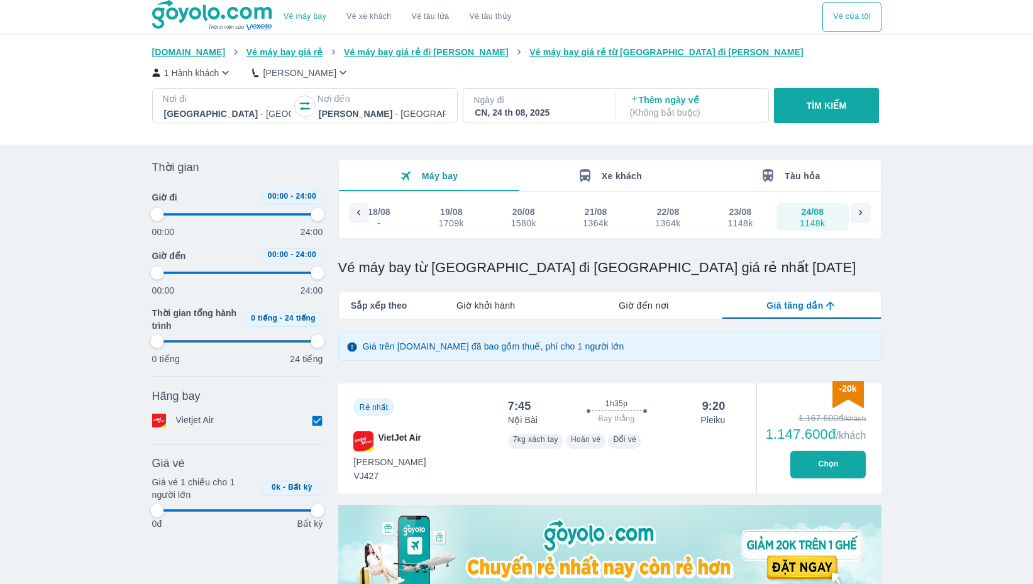
type input "97.9166666666667"
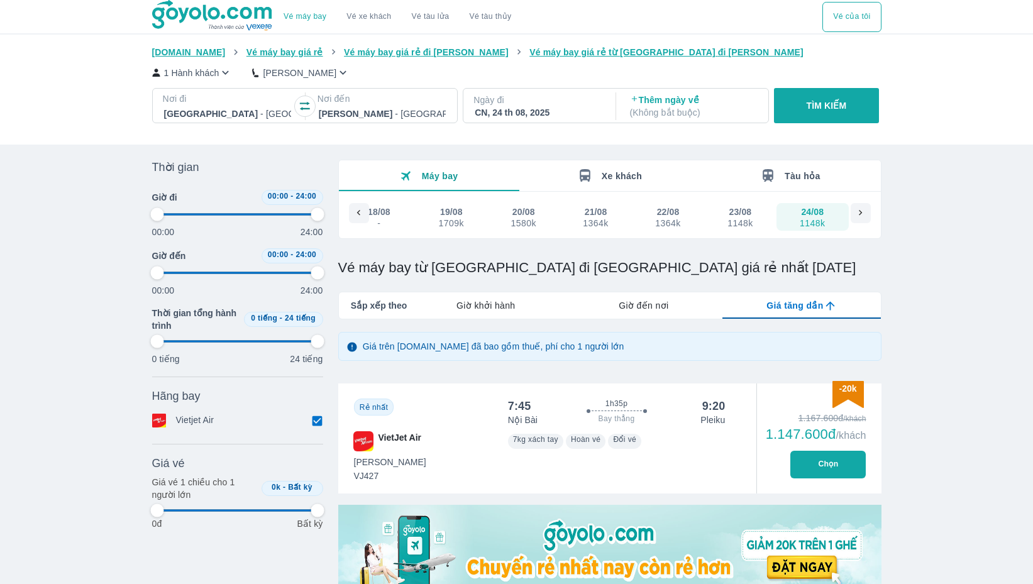
type input "97.9166666666667"
